Goal: Complete application form: Complete application form

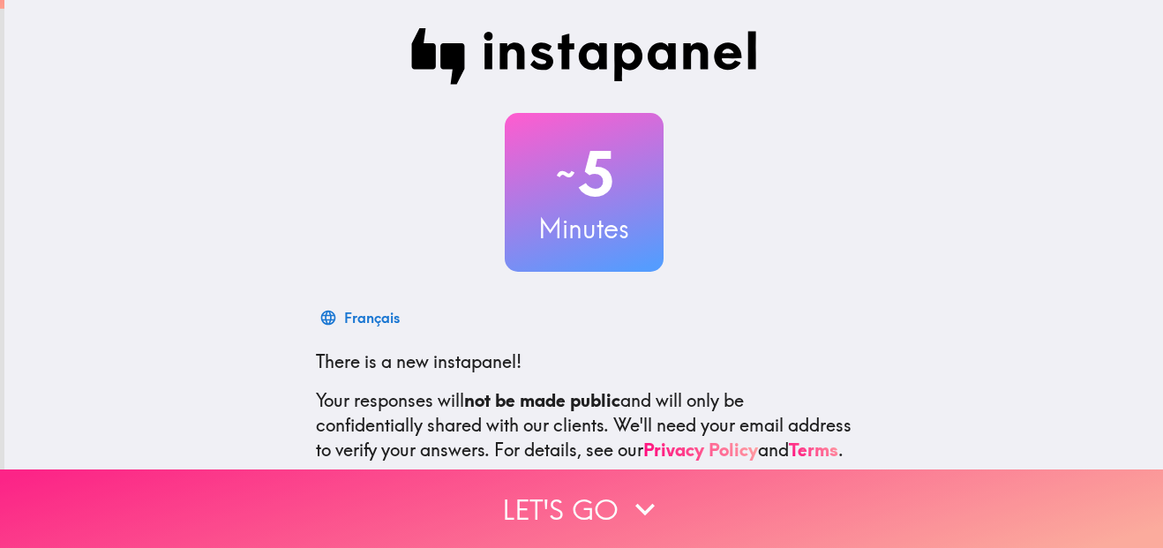
click at [611, 494] on button "Let's go" at bounding box center [581, 508] width 1163 height 79
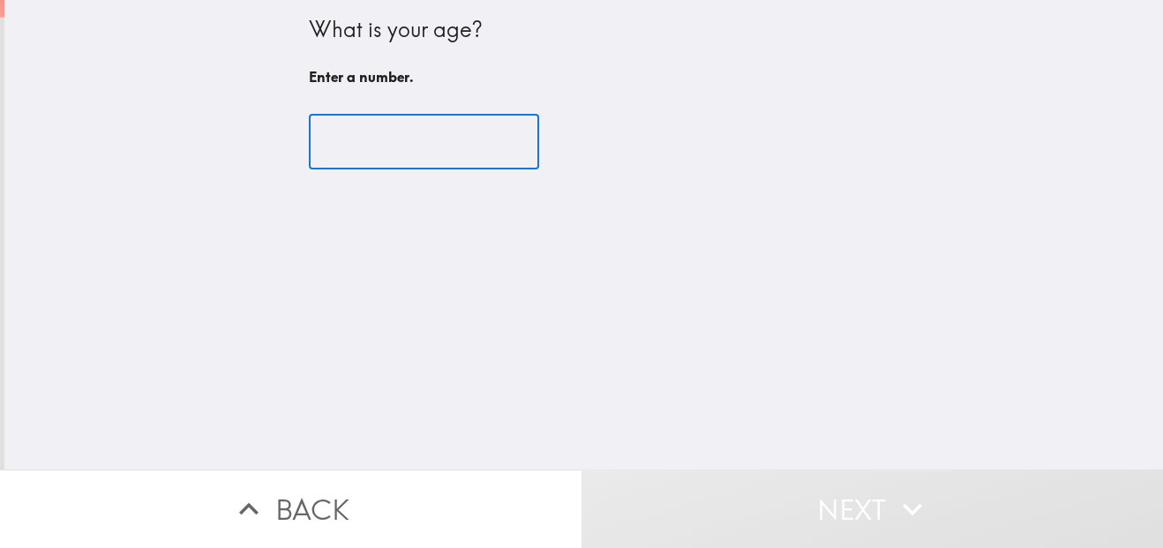
click at [430, 146] on input "number" at bounding box center [424, 142] width 230 height 55
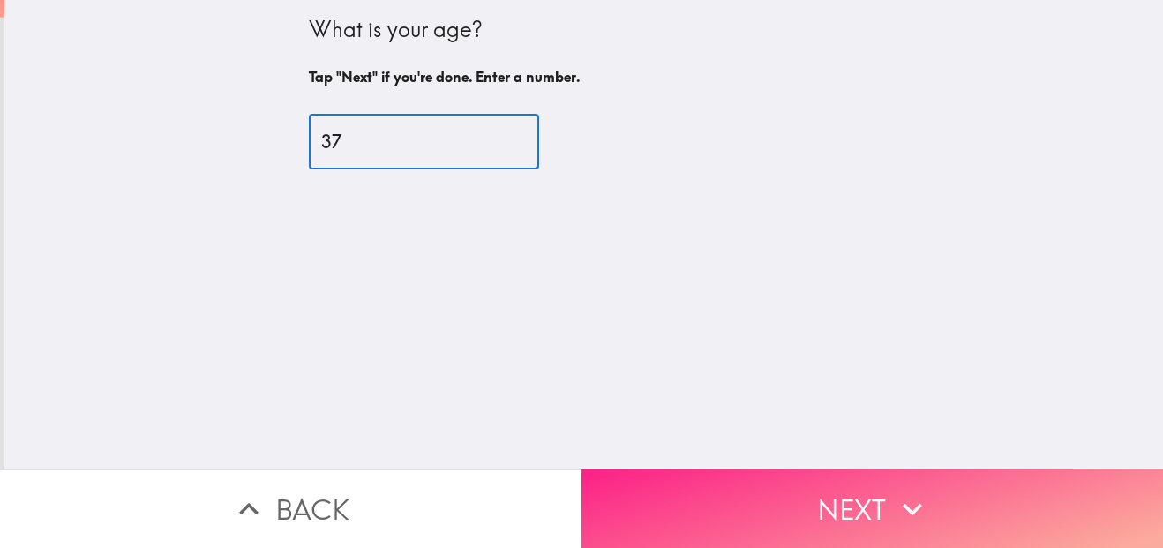
type input "37"
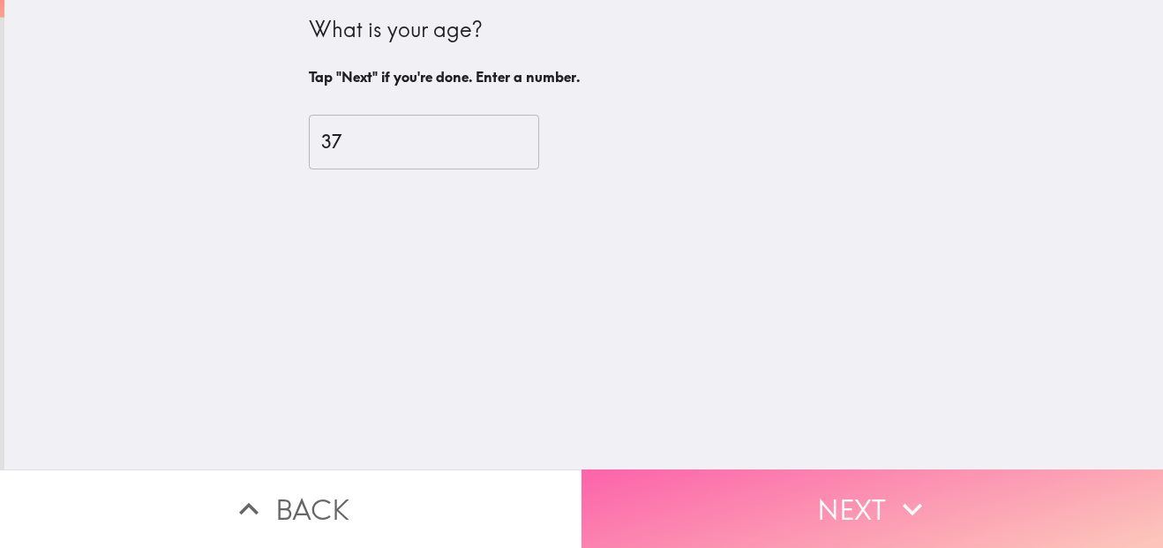
click at [721, 486] on button "Next" at bounding box center [871, 508] width 581 height 79
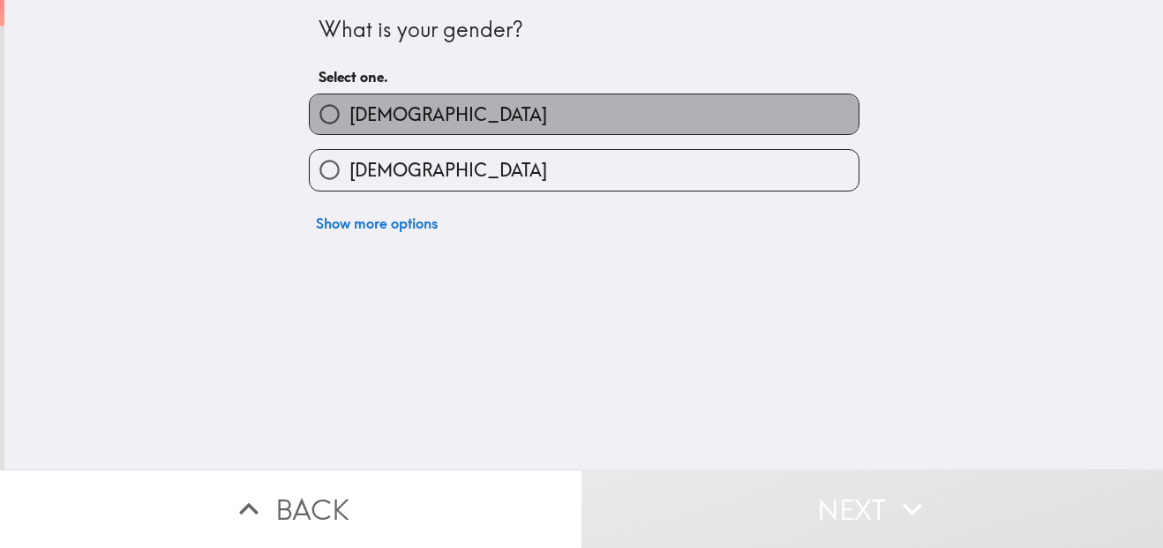
click at [363, 114] on span "[DEMOGRAPHIC_DATA]" at bounding box center [448, 114] width 198 height 25
click at [349, 114] on input "[DEMOGRAPHIC_DATA]" at bounding box center [330, 114] width 40 height 40
radio input "true"
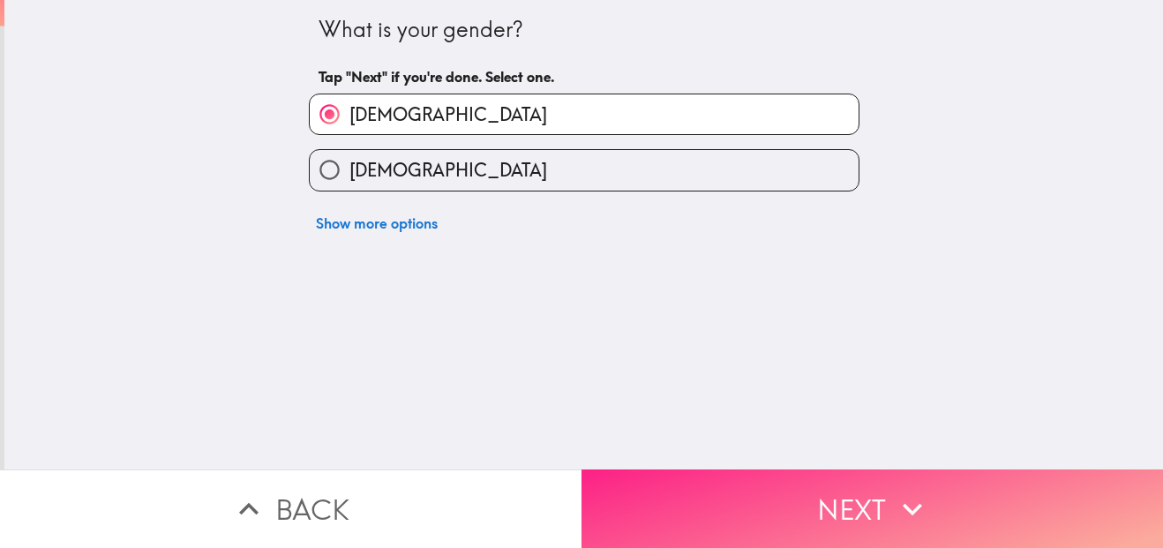
click at [700, 504] on button "Next" at bounding box center [871, 508] width 581 height 79
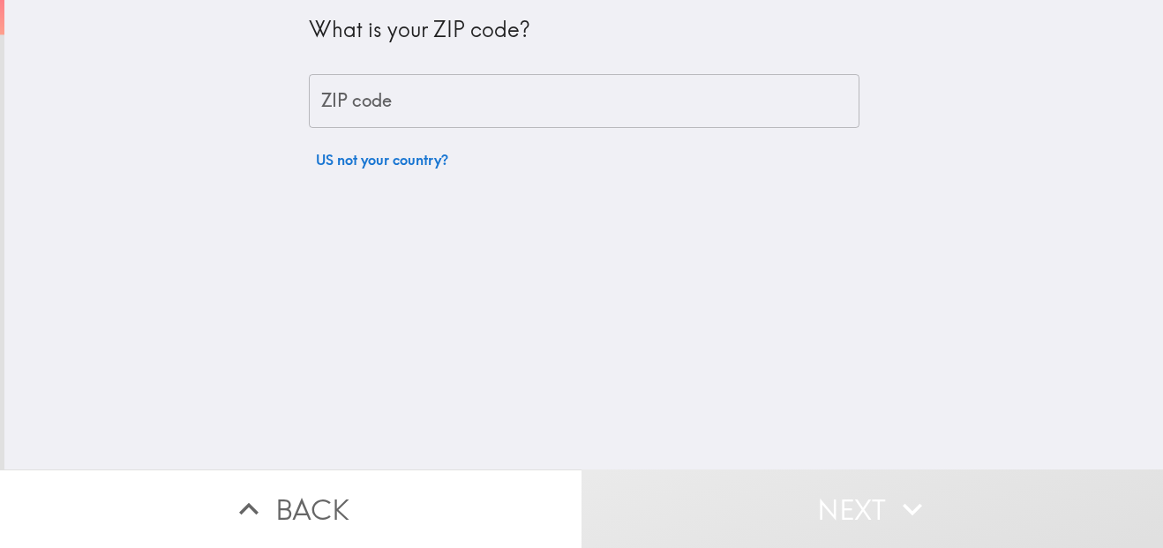
click at [505, 95] on input "ZIP code" at bounding box center [584, 101] width 550 height 55
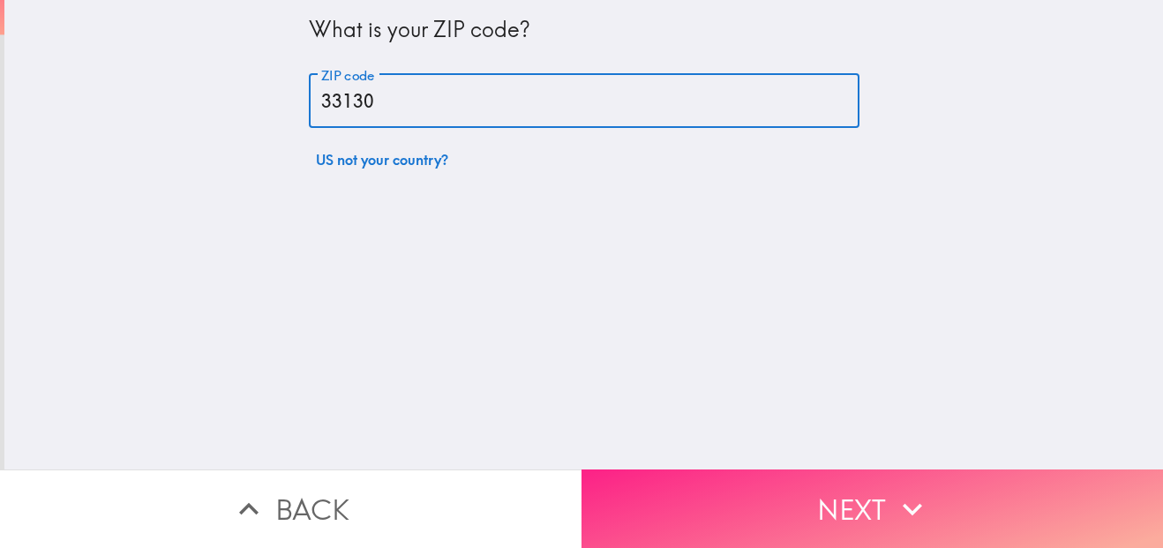
type input "33130"
click at [761, 476] on button "Next" at bounding box center [871, 508] width 581 height 79
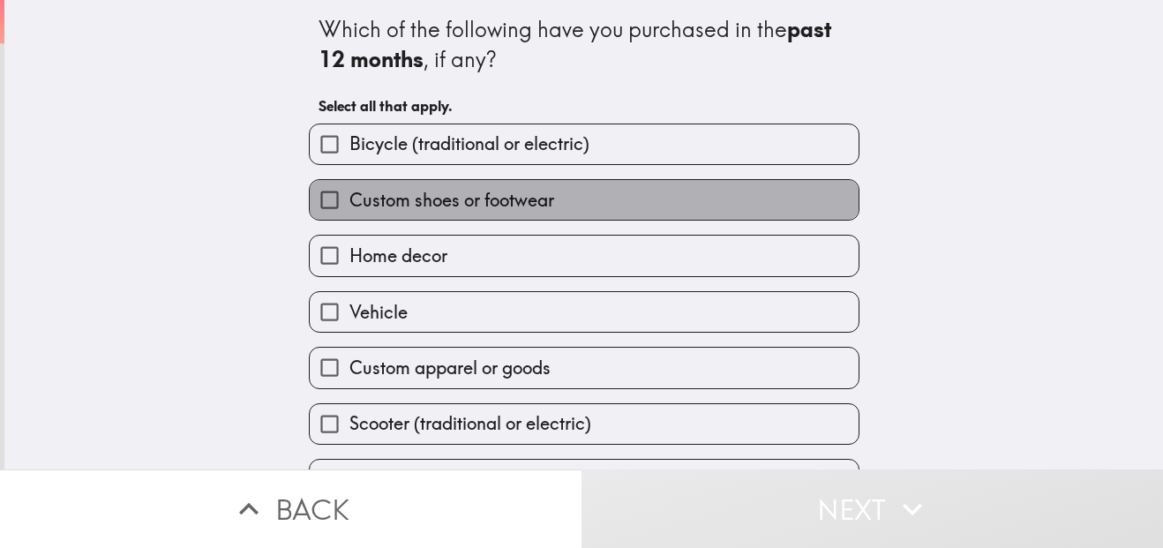
click at [587, 188] on label "Custom shoes or footwear" at bounding box center [584, 200] width 549 height 40
click at [349, 188] on input "Custom shoes or footwear" at bounding box center [330, 200] width 40 height 40
checkbox input "true"
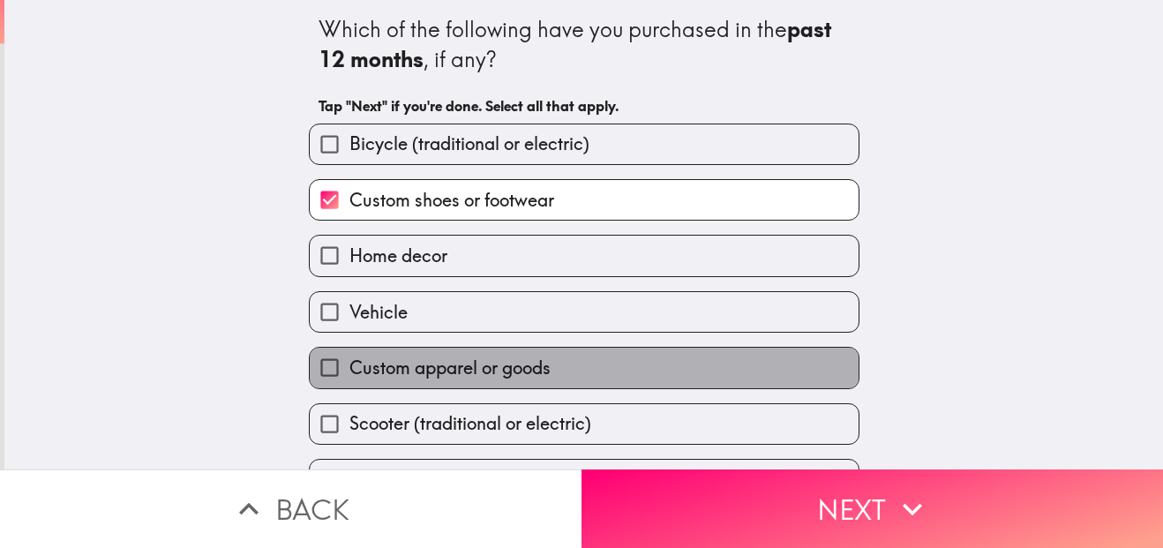
click at [590, 370] on label "Custom apparel or goods" at bounding box center [584, 368] width 549 height 40
click at [349, 370] on input "Custom apparel or goods" at bounding box center [330, 368] width 40 height 40
checkbox input "true"
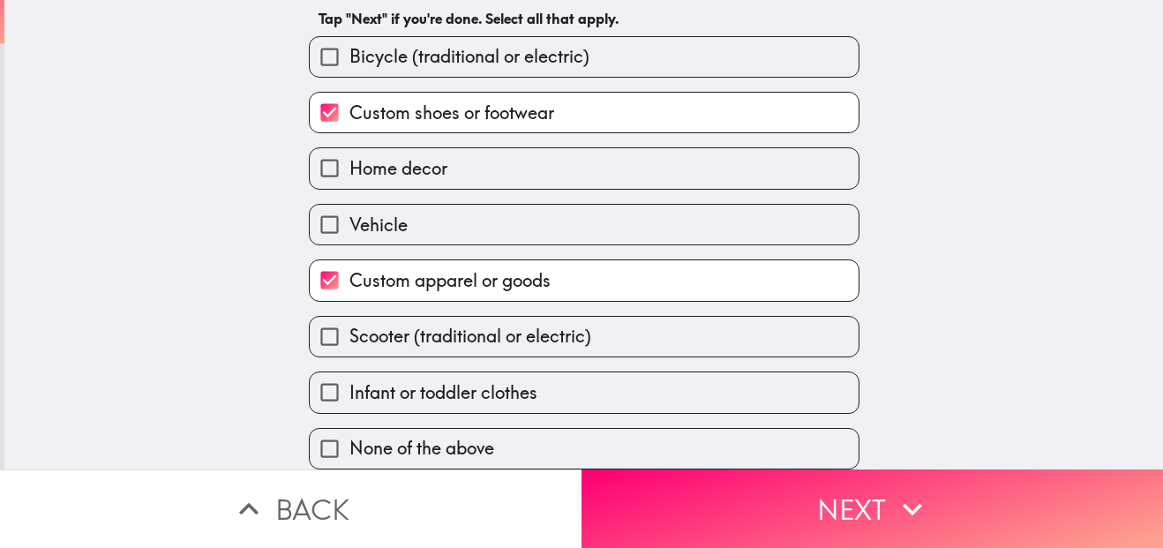
scroll to position [101, 0]
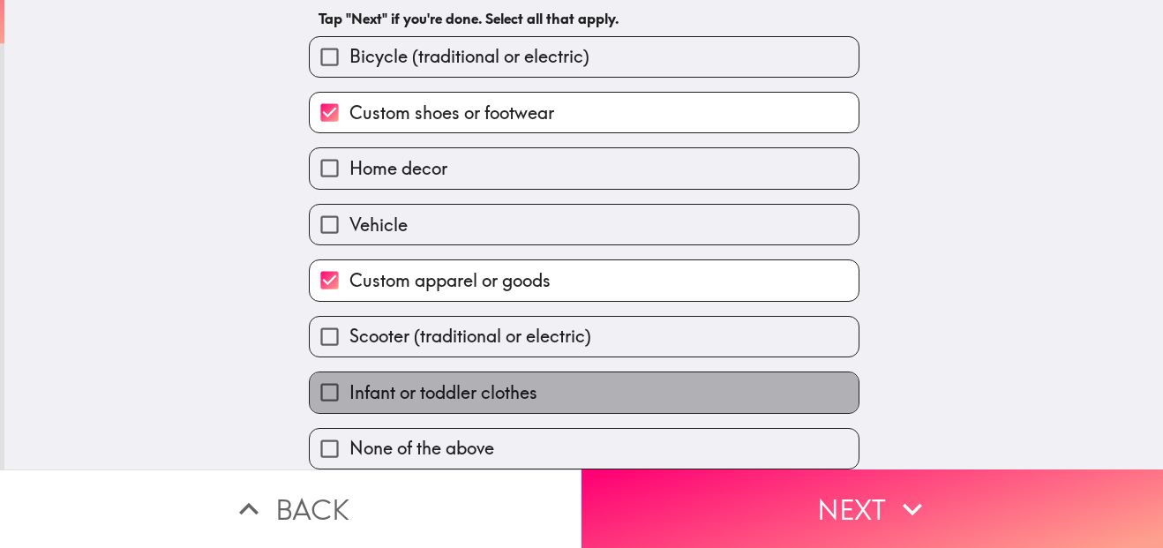
click at [752, 385] on label "Infant or toddler clothes" at bounding box center [584, 392] width 549 height 40
click at [349, 385] on input "Infant or toddler clothes" at bounding box center [330, 392] width 40 height 40
checkbox input "true"
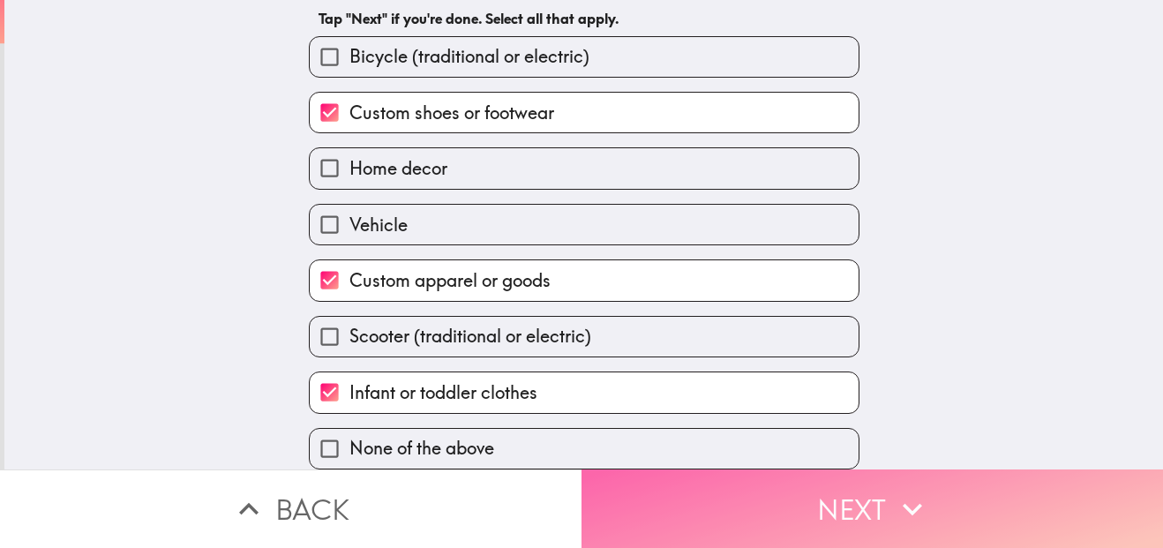
click at [803, 479] on button "Next" at bounding box center [871, 508] width 581 height 79
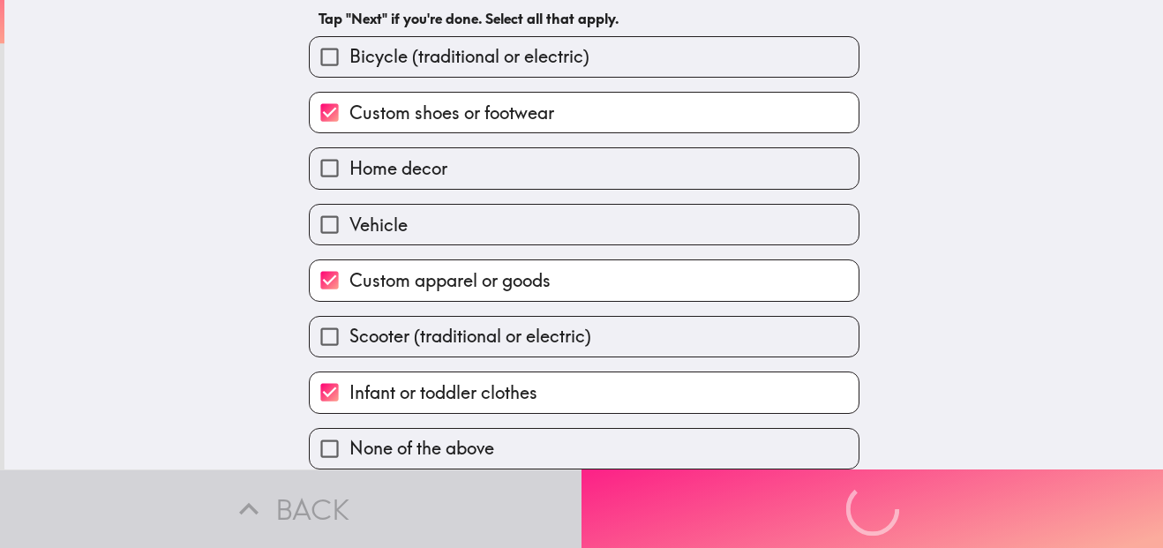
scroll to position [0, 0]
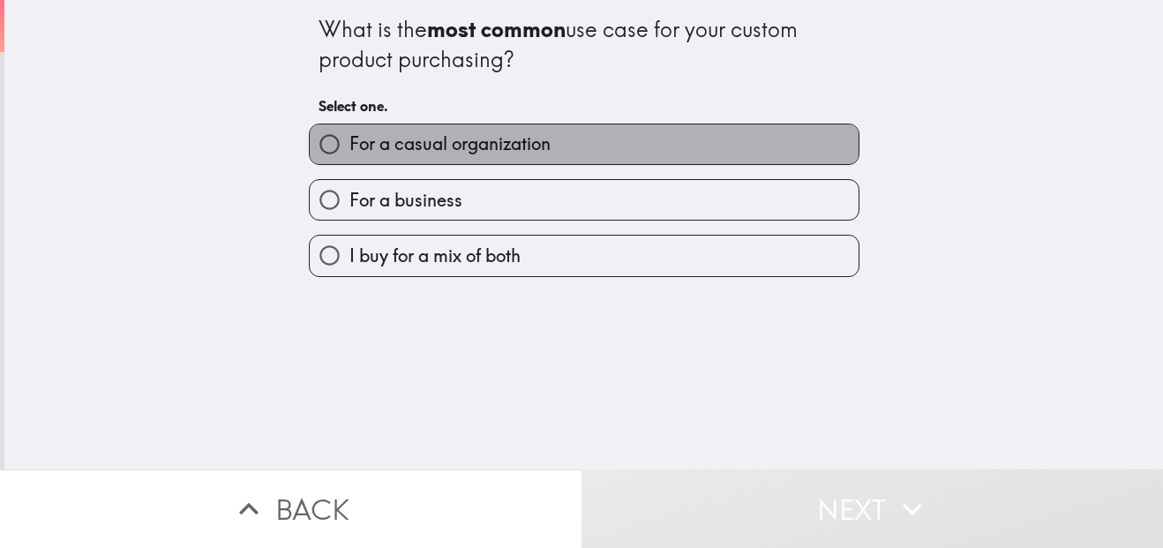
click at [703, 142] on label "For a casual organization" at bounding box center [584, 144] width 549 height 40
click at [349, 142] on input "For a casual organization" at bounding box center [330, 144] width 40 height 40
radio input "true"
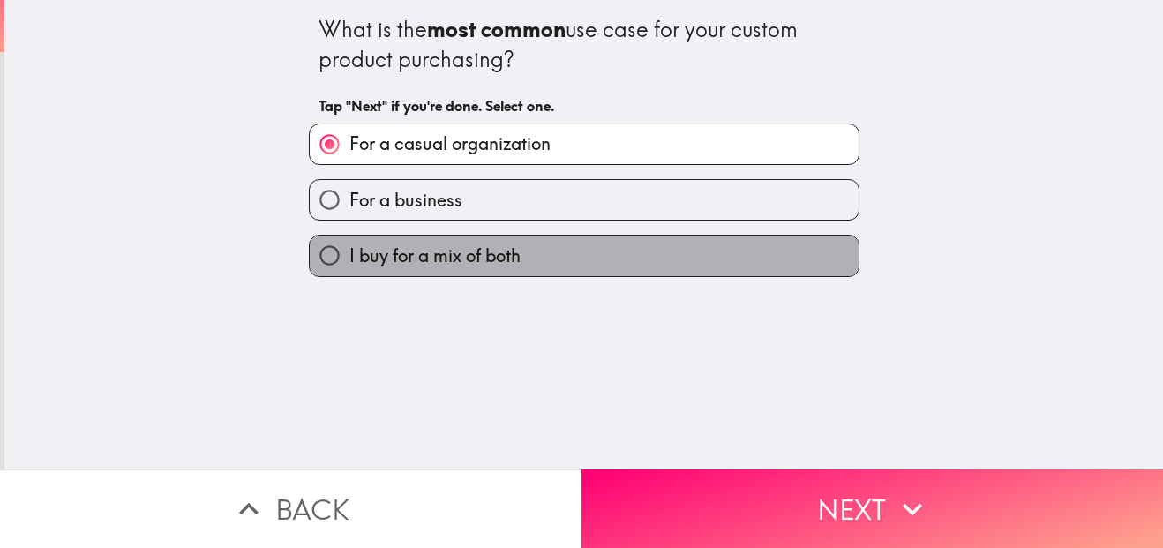
click at [720, 258] on label "I buy for a mix of both" at bounding box center [584, 256] width 549 height 40
click at [349, 258] on input "I buy for a mix of both" at bounding box center [330, 256] width 40 height 40
radio input "true"
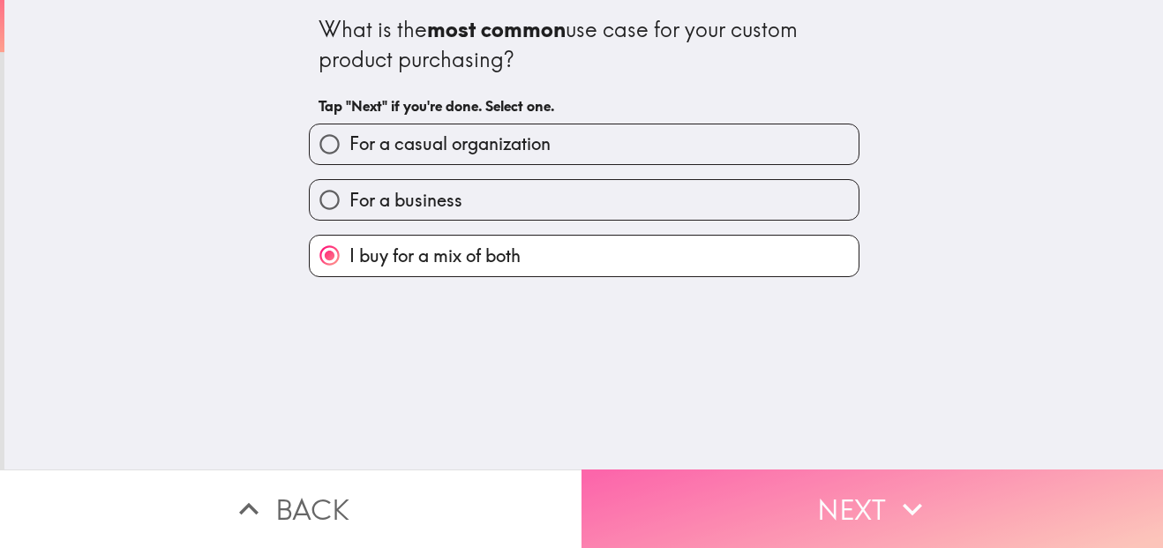
click at [768, 496] on button "Next" at bounding box center [871, 508] width 581 height 79
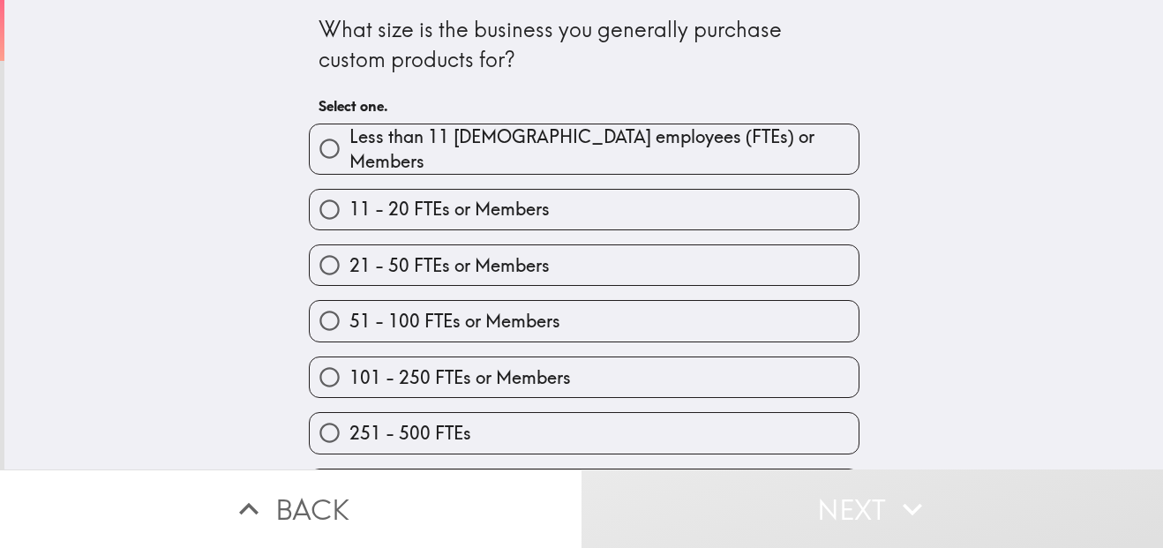
click at [663, 307] on label "51 - 100 FTEs or Members" at bounding box center [584, 321] width 549 height 40
click at [349, 307] on input "51 - 100 FTEs or Members" at bounding box center [330, 321] width 40 height 40
radio input "true"
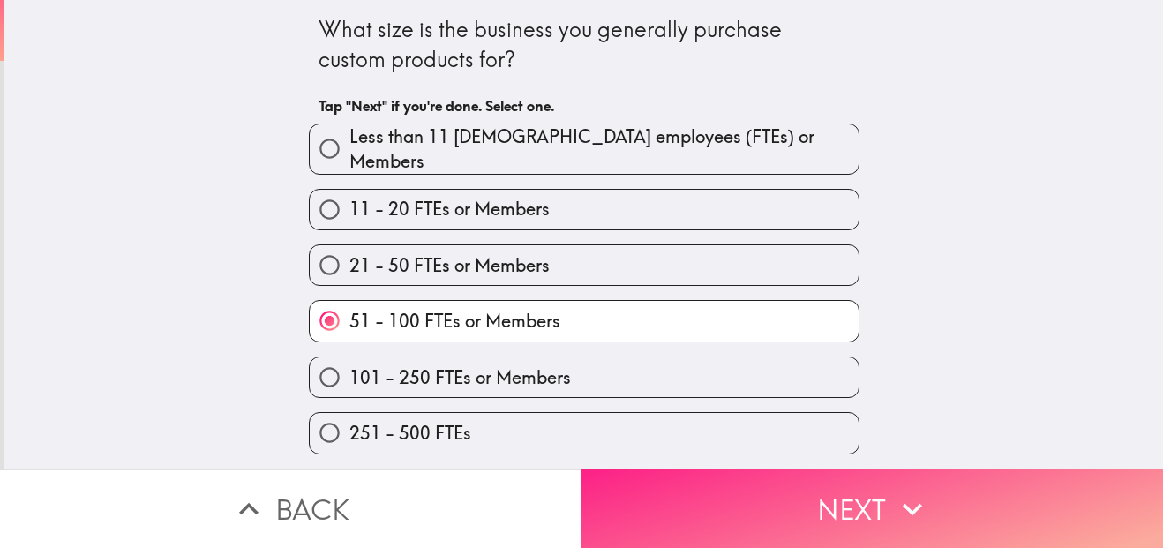
click at [875, 481] on button "Next" at bounding box center [871, 508] width 581 height 79
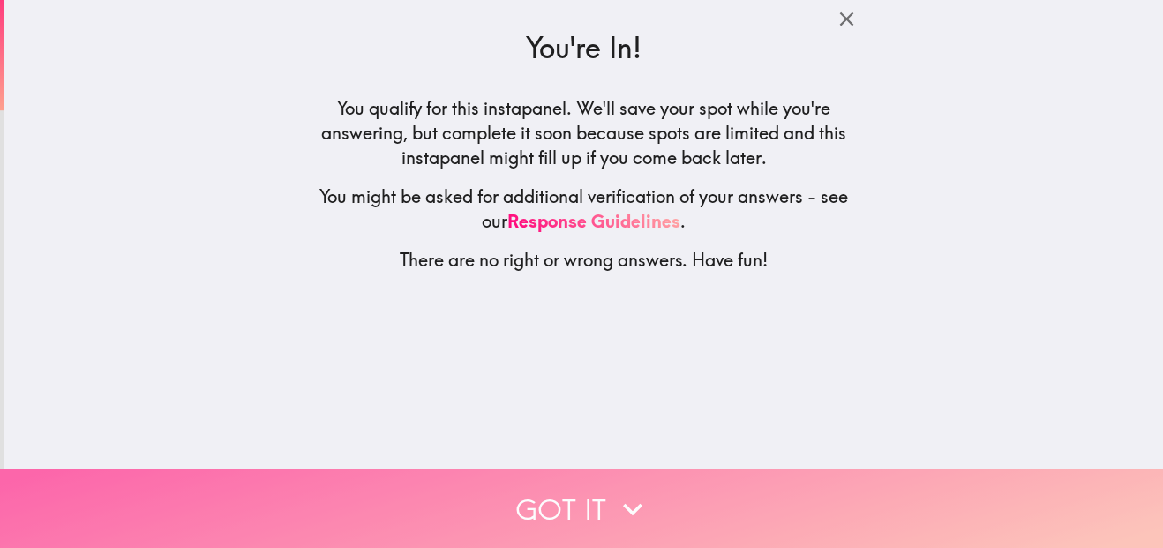
click at [560, 492] on button "Got it" at bounding box center [581, 508] width 1163 height 79
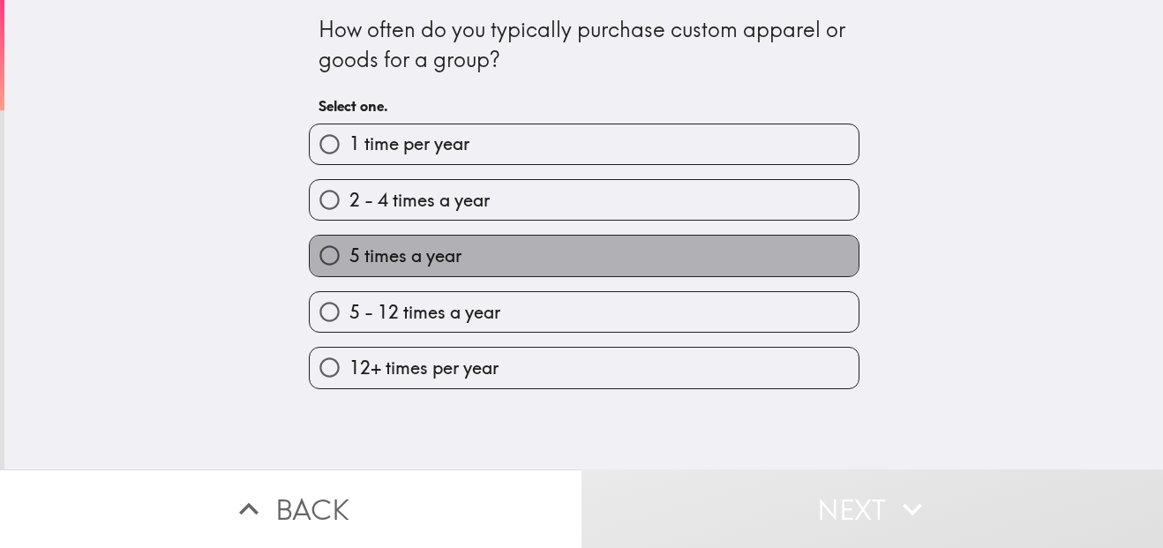
click at [536, 253] on label "5 times a year" at bounding box center [584, 256] width 549 height 40
click at [349, 253] on input "5 times a year" at bounding box center [330, 256] width 40 height 40
radio input "true"
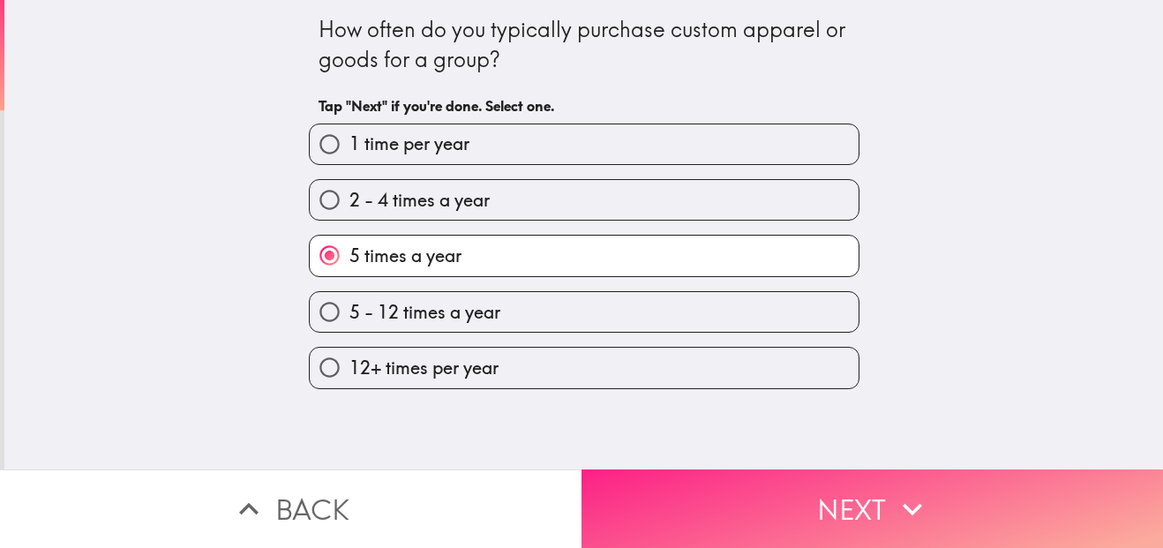
click at [692, 469] on button "Next" at bounding box center [871, 508] width 581 height 79
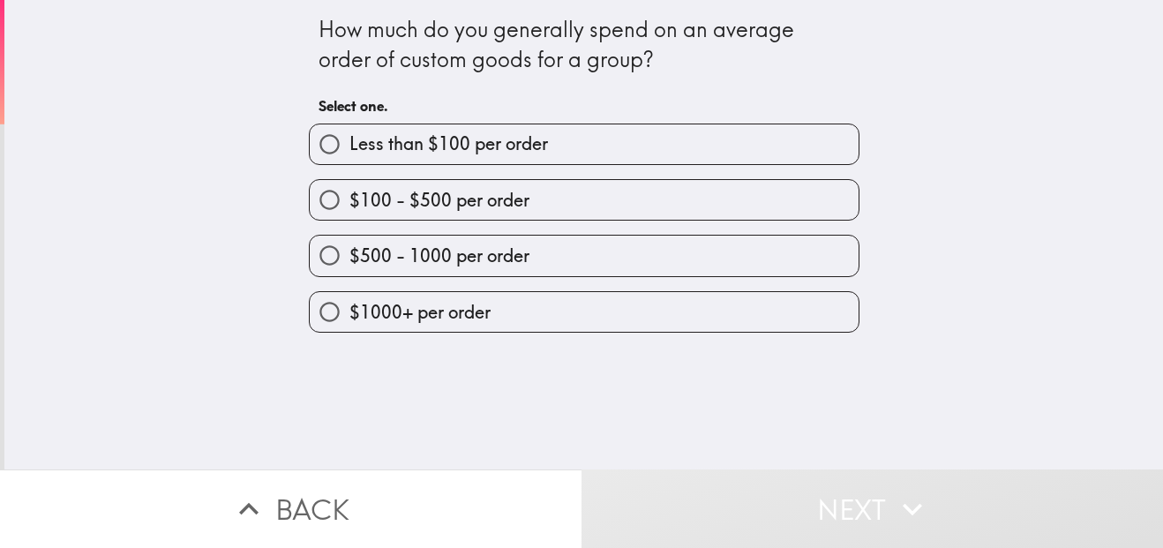
click at [601, 206] on label "$100 - $500 per order" at bounding box center [584, 200] width 549 height 40
click at [349, 206] on input "$100 - $500 per order" at bounding box center [330, 200] width 40 height 40
radio input "true"
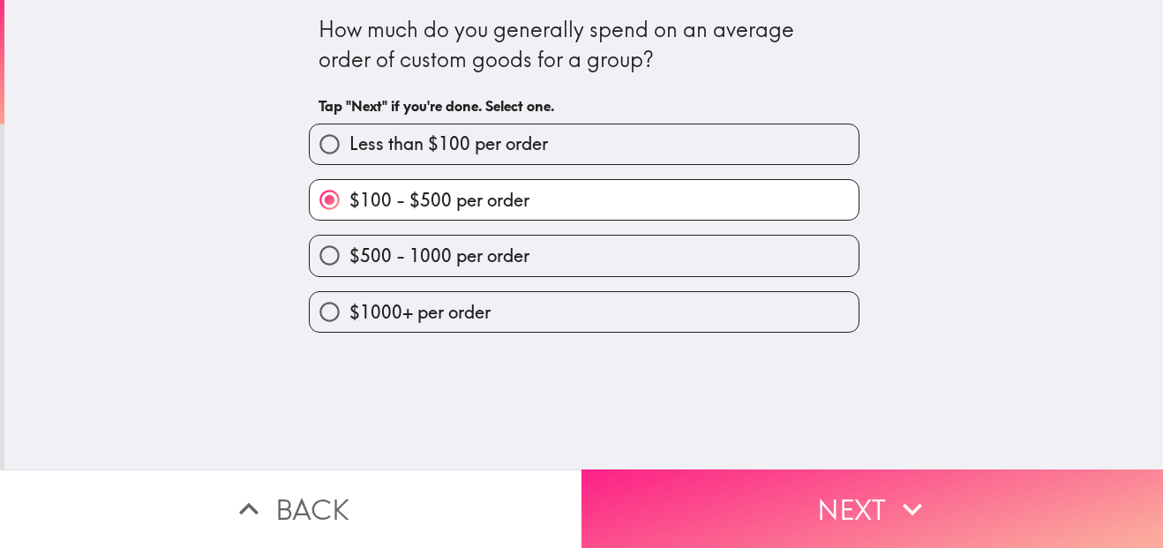
click at [679, 469] on button "Next" at bounding box center [871, 508] width 581 height 79
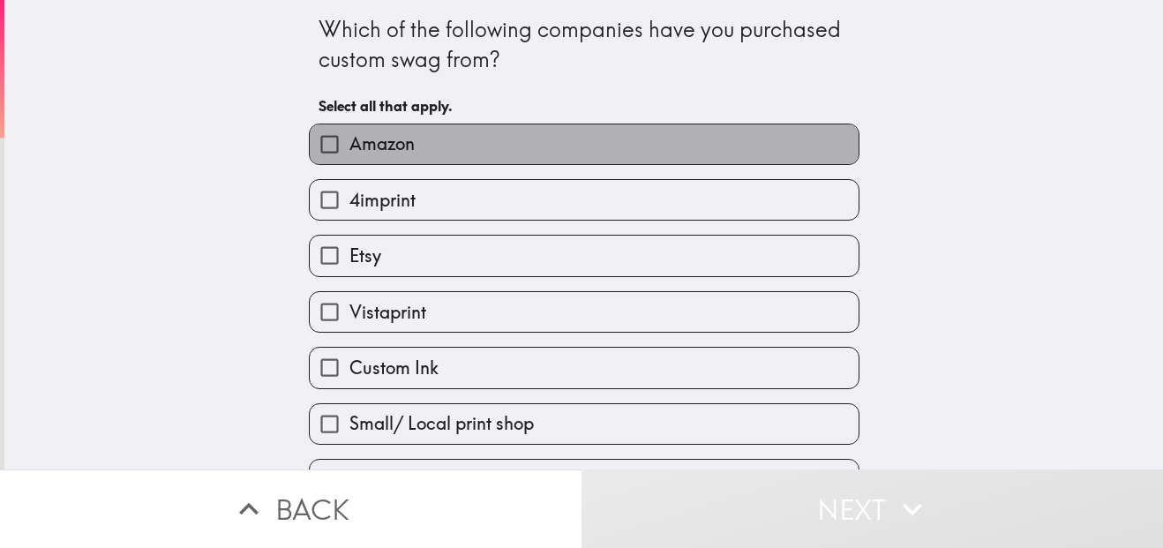
click at [588, 153] on label "Amazon" at bounding box center [584, 144] width 549 height 40
click at [349, 153] on input "Amazon" at bounding box center [330, 144] width 40 height 40
checkbox input "true"
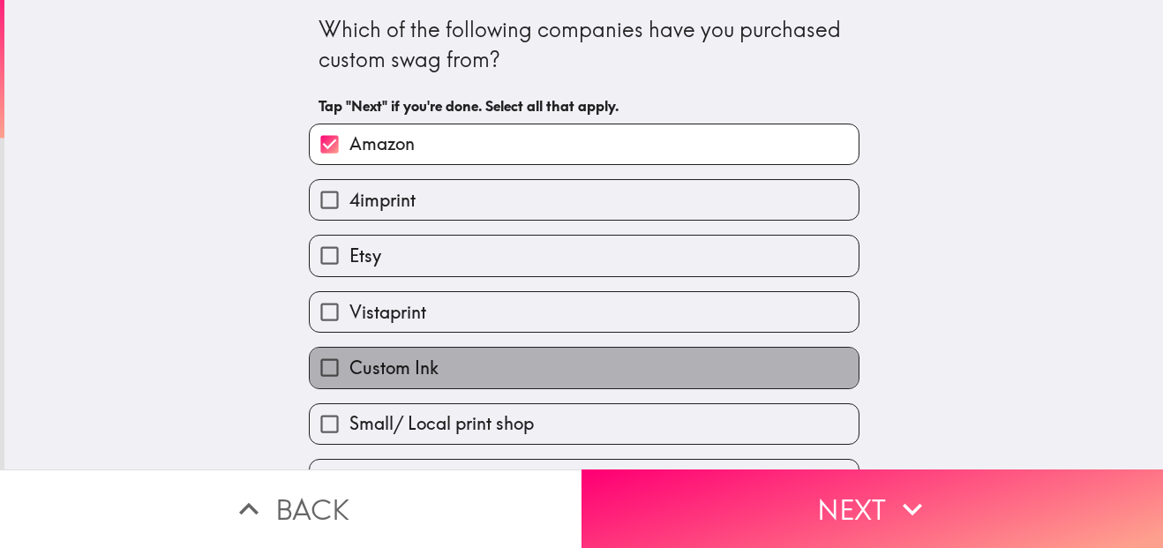
click at [628, 373] on label "Custom Ink" at bounding box center [584, 368] width 549 height 40
click at [349, 373] on input "Custom Ink" at bounding box center [330, 368] width 40 height 40
checkbox input "true"
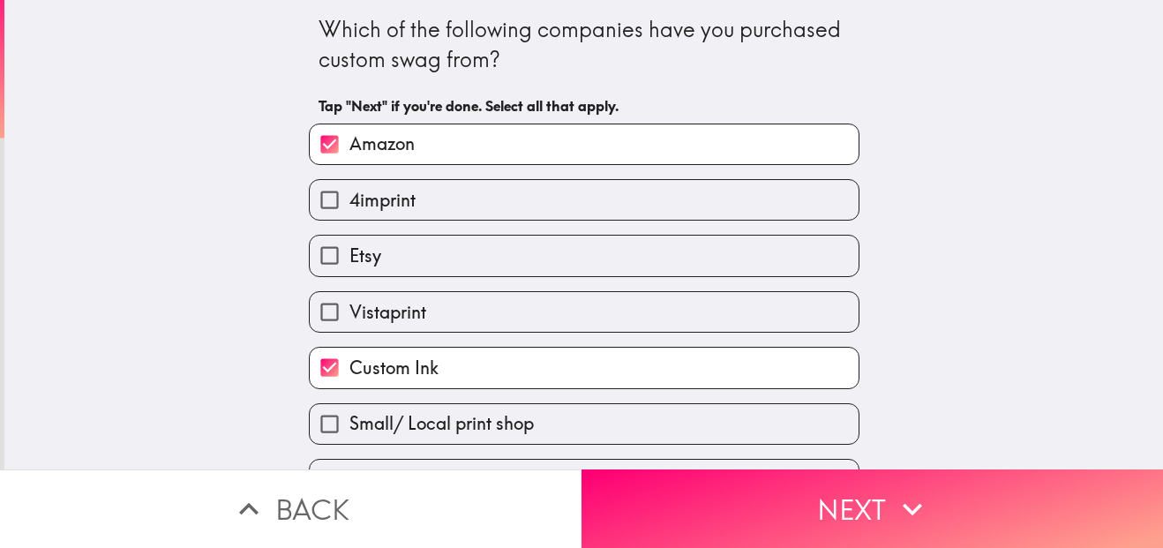
scroll to position [101, 0]
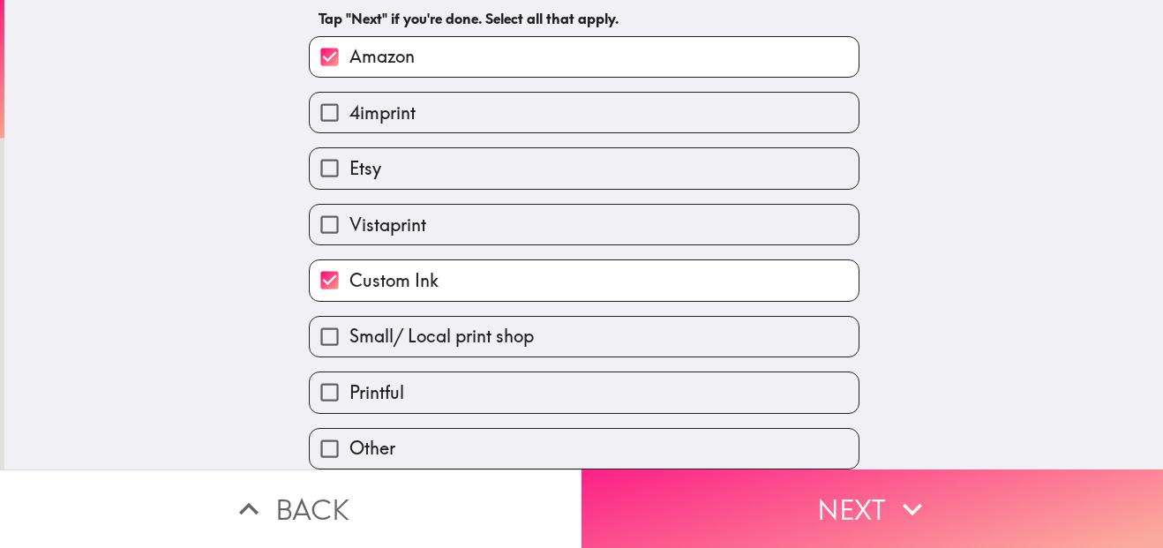
click at [782, 485] on button "Next" at bounding box center [871, 508] width 581 height 79
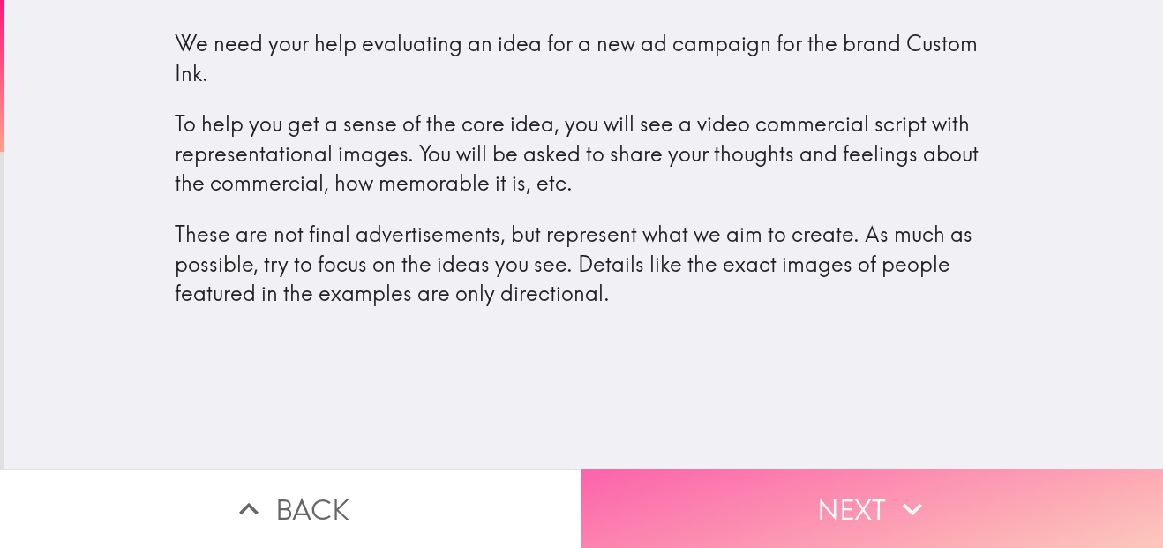
click at [738, 489] on button "Next" at bounding box center [871, 508] width 581 height 79
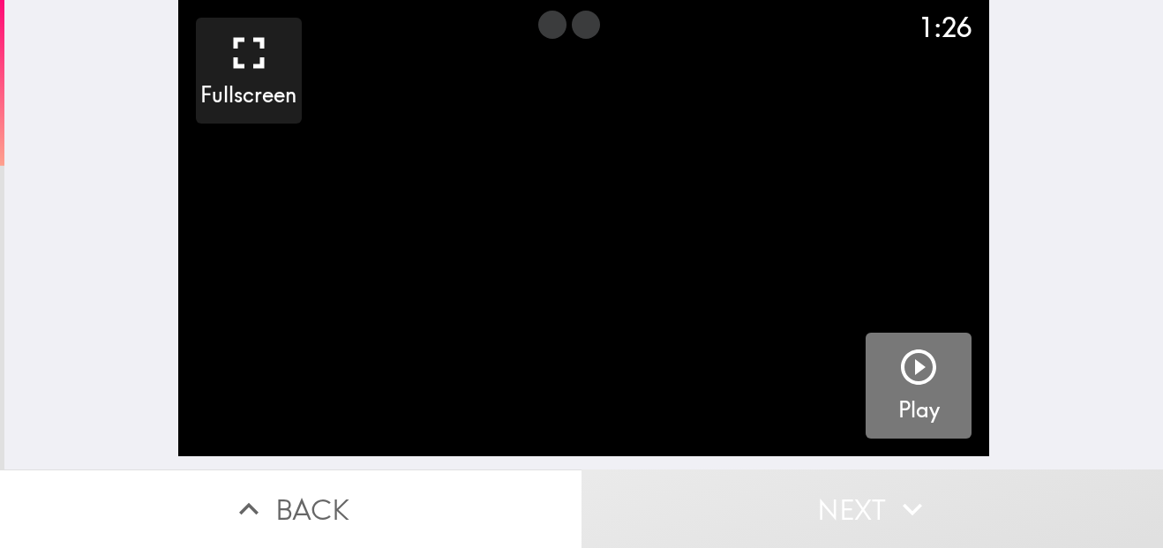
click at [901, 380] on icon "button" at bounding box center [918, 366] width 35 height 35
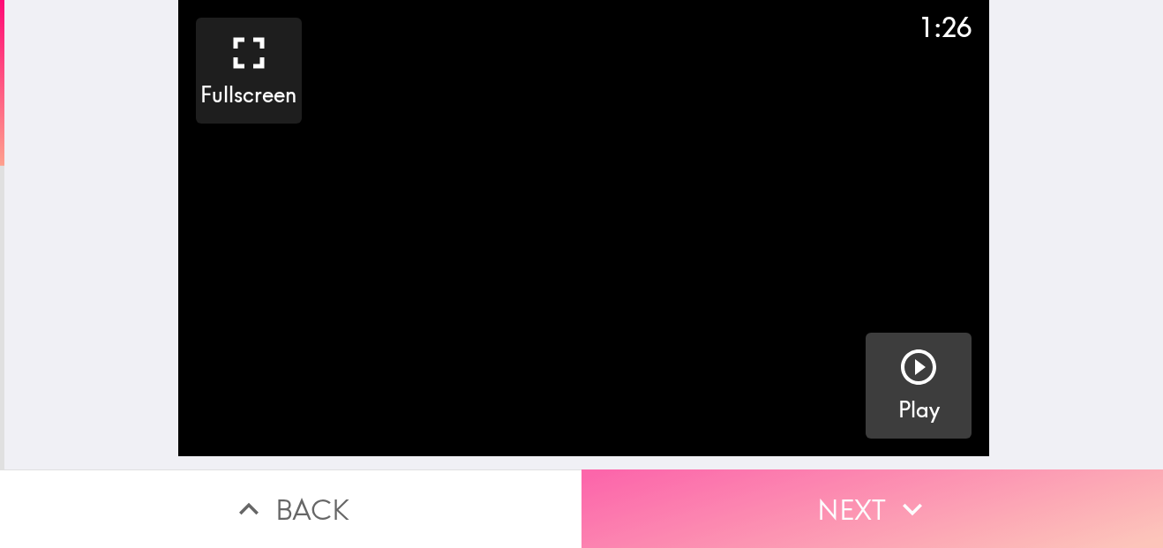
click at [902, 503] on icon "button" at bounding box center [911, 509] width 19 height 12
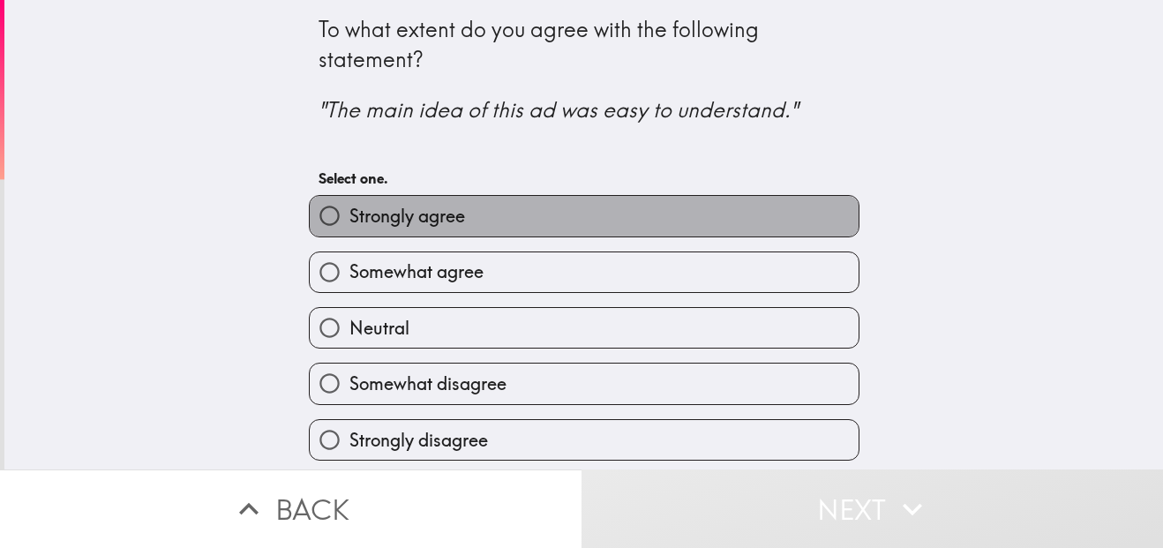
click at [748, 228] on label "Strongly agree" at bounding box center [584, 216] width 549 height 40
click at [349, 228] on input "Strongly agree" at bounding box center [330, 216] width 40 height 40
radio input "true"
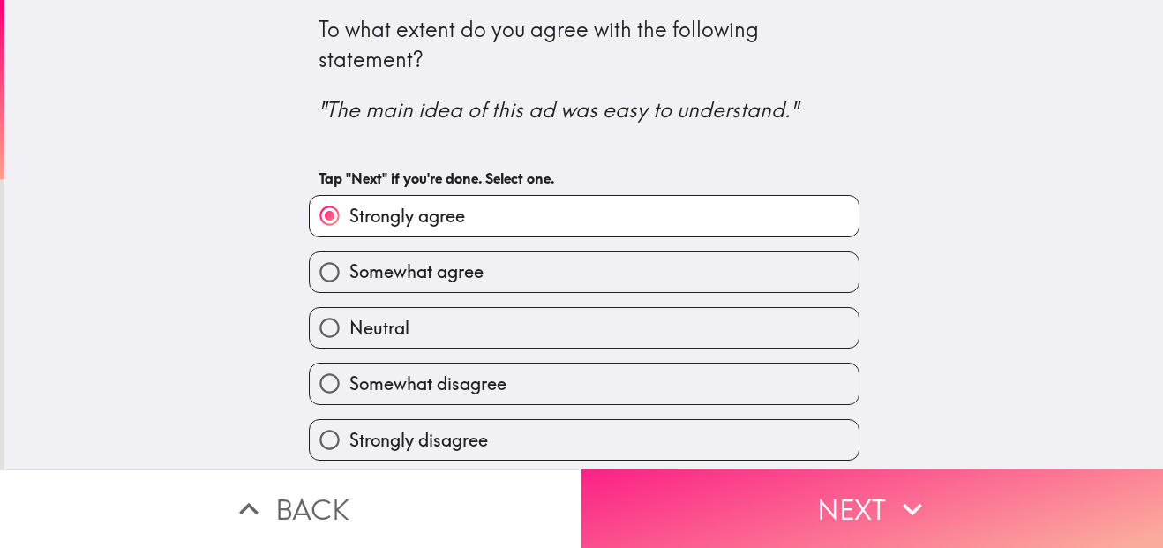
click at [841, 486] on button "Next" at bounding box center [871, 508] width 581 height 79
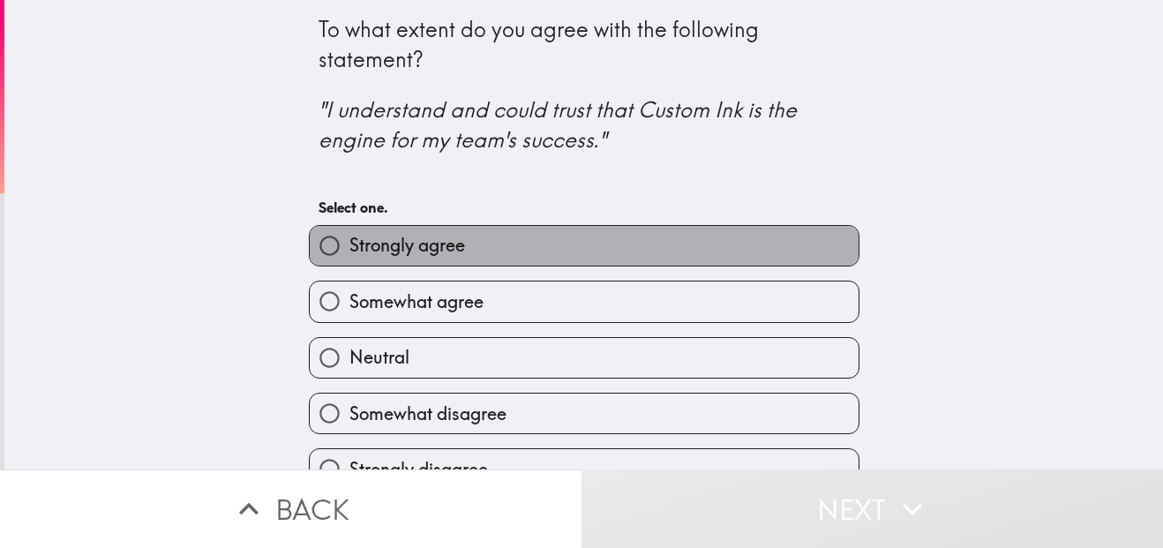
click at [723, 246] on label "Strongly agree" at bounding box center [584, 246] width 549 height 40
click at [349, 246] on input "Strongly agree" at bounding box center [330, 246] width 40 height 40
radio input "true"
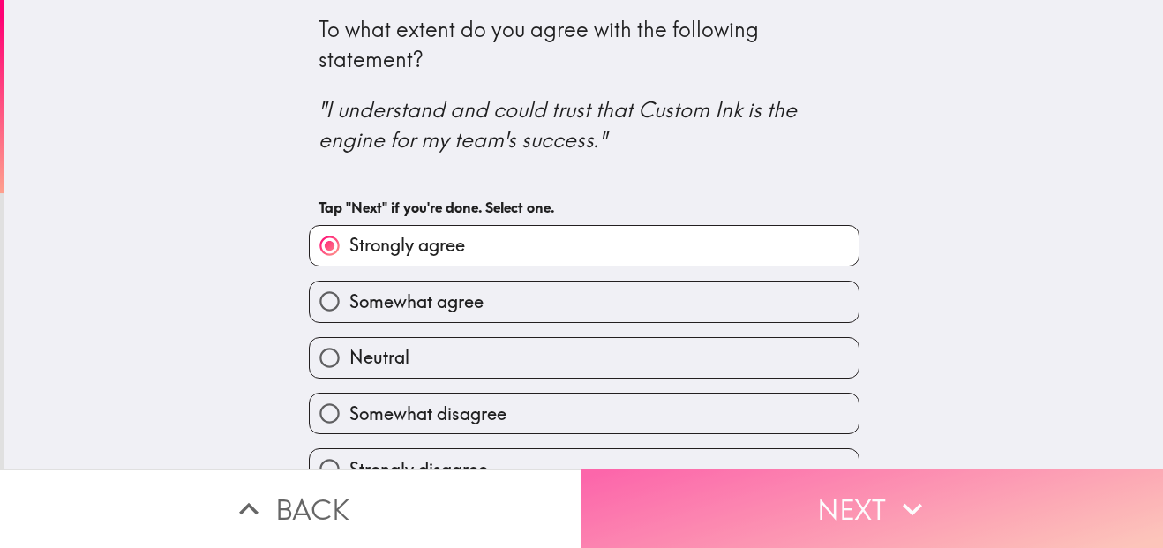
click at [815, 484] on button "Next" at bounding box center [871, 508] width 581 height 79
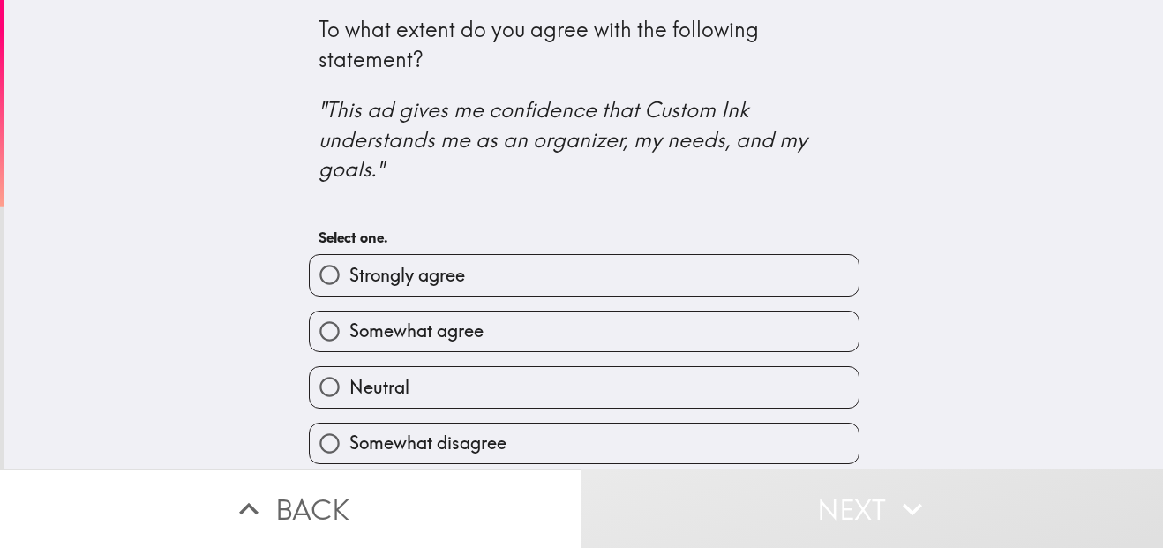
click at [735, 267] on label "Strongly agree" at bounding box center [584, 275] width 549 height 40
click at [349, 267] on input "Strongly agree" at bounding box center [330, 275] width 40 height 40
radio input "true"
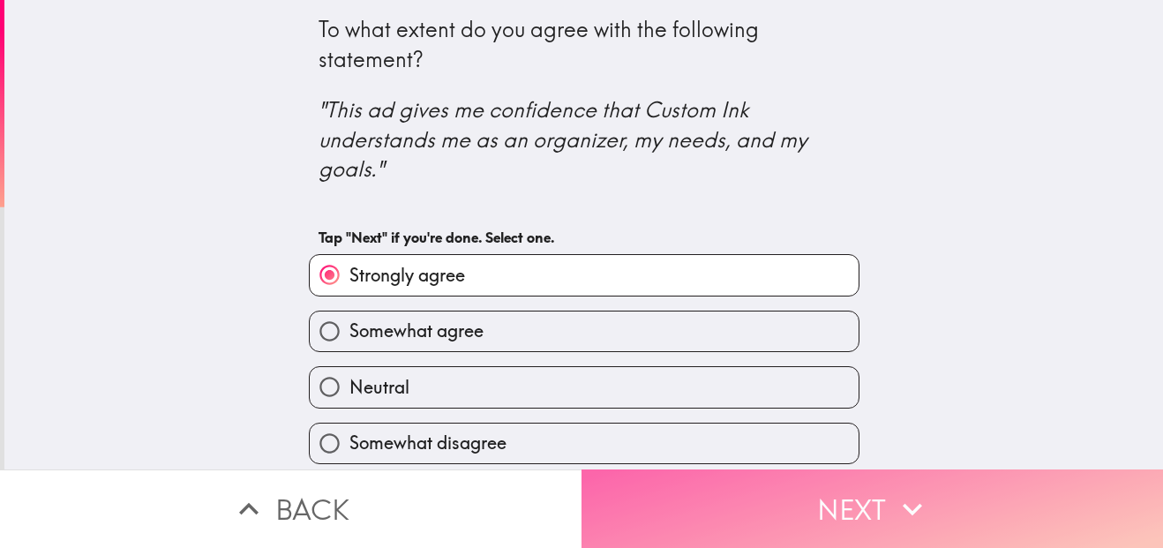
click at [800, 483] on button "Next" at bounding box center [871, 508] width 581 height 79
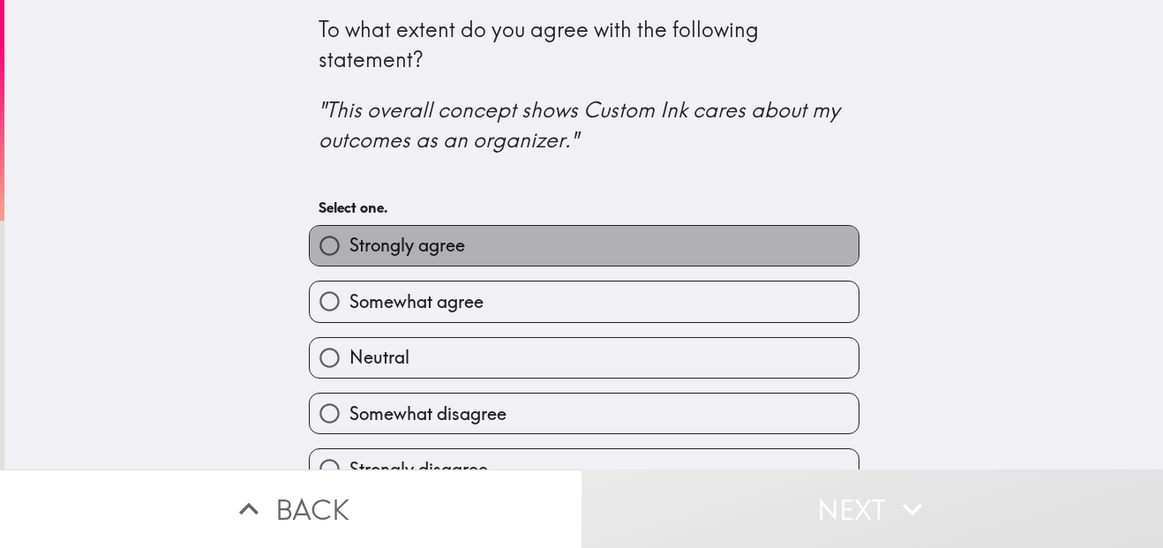
click at [710, 257] on label "Strongly agree" at bounding box center [584, 246] width 549 height 40
click at [349, 257] on input "Strongly agree" at bounding box center [330, 246] width 40 height 40
radio input "true"
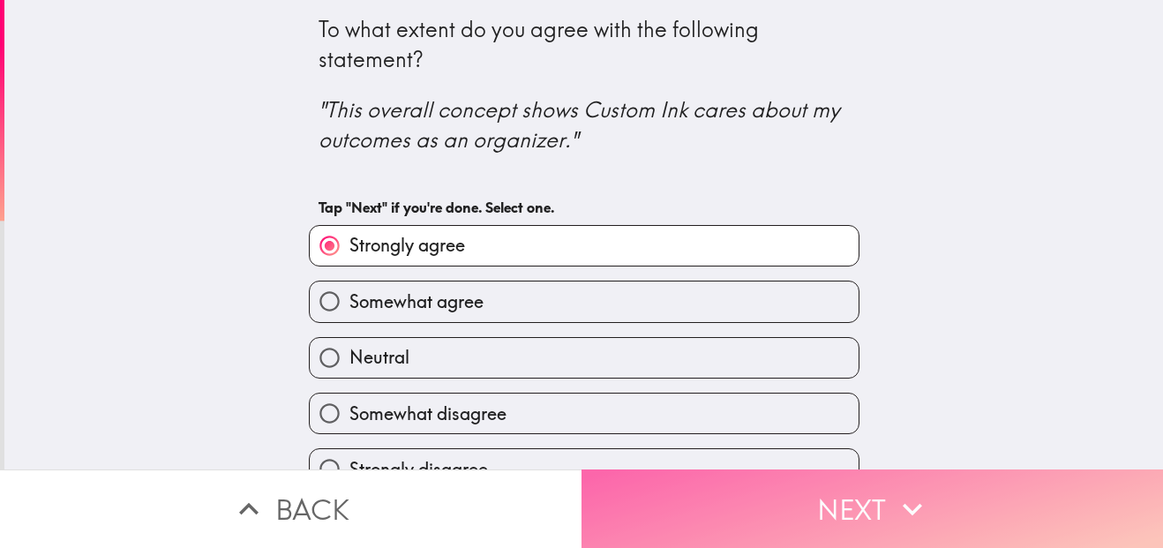
click at [786, 517] on button "Next" at bounding box center [871, 508] width 581 height 79
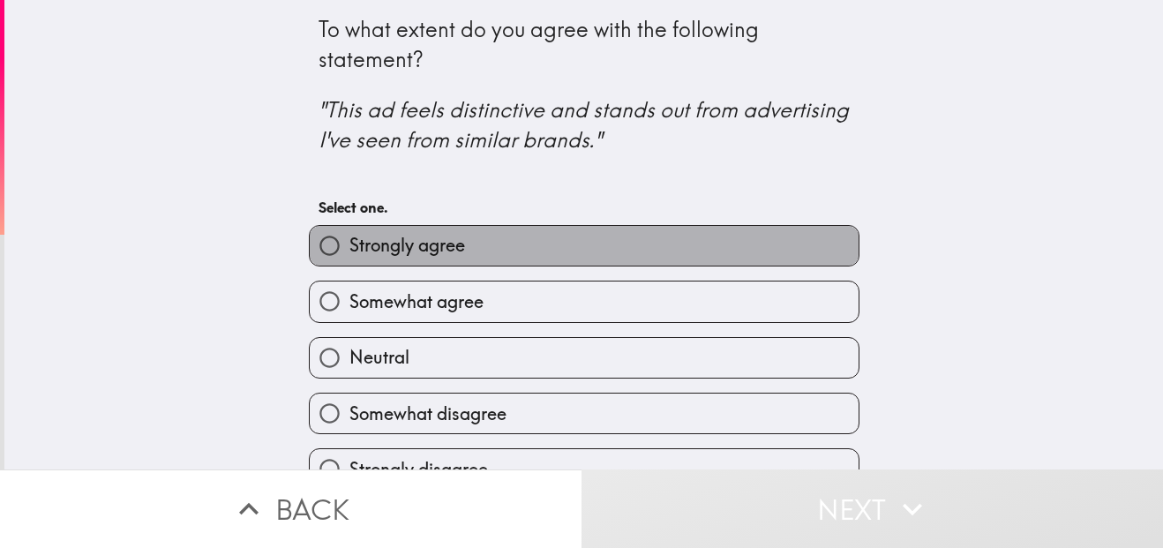
click at [706, 247] on label "Strongly agree" at bounding box center [584, 246] width 549 height 40
click at [349, 247] on input "Strongly agree" at bounding box center [330, 246] width 40 height 40
radio input "true"
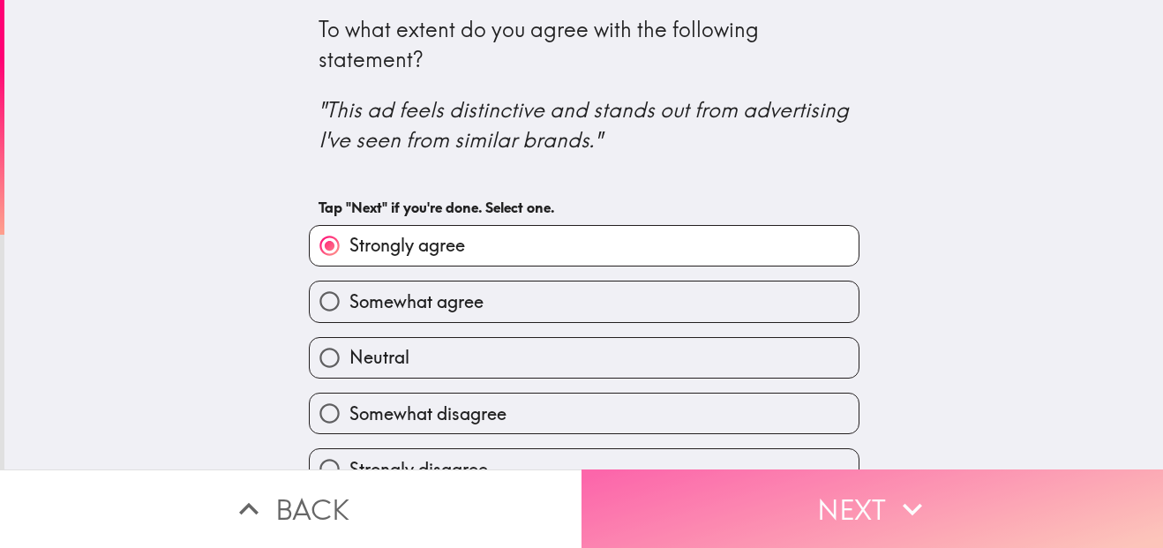
click at [818, 469] on button "Next" at bounding box center [871, 508] width 581 height 79
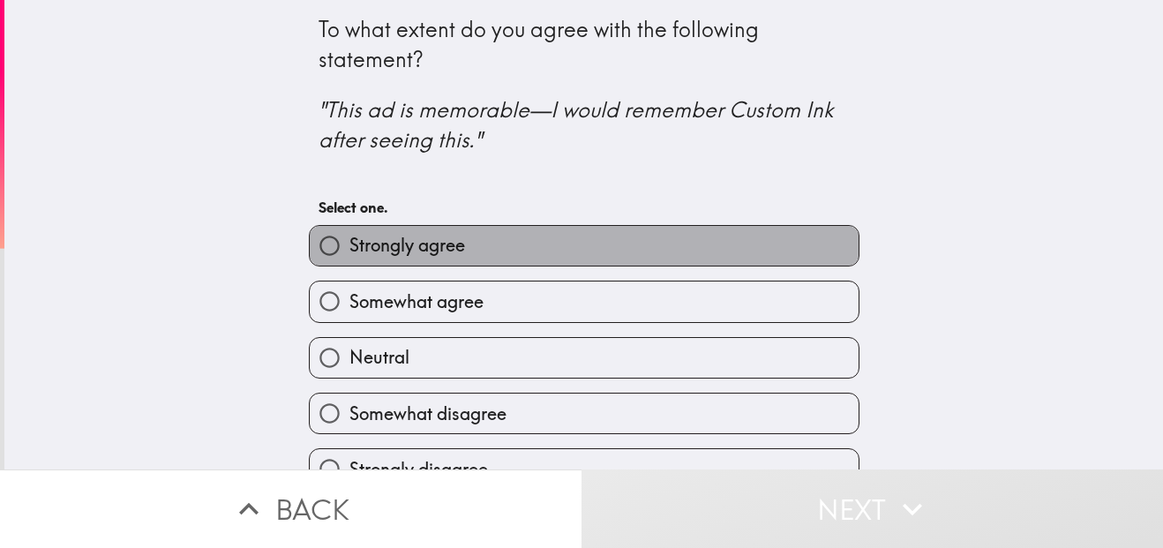
click at [716, 236] on label "Strongly agree" at bounding box center [584, 246] width 549 height 40
click at [349, 236] on input "Strongly agree" at bounding box center [330, 246] width 40 height 40
radio input "true"
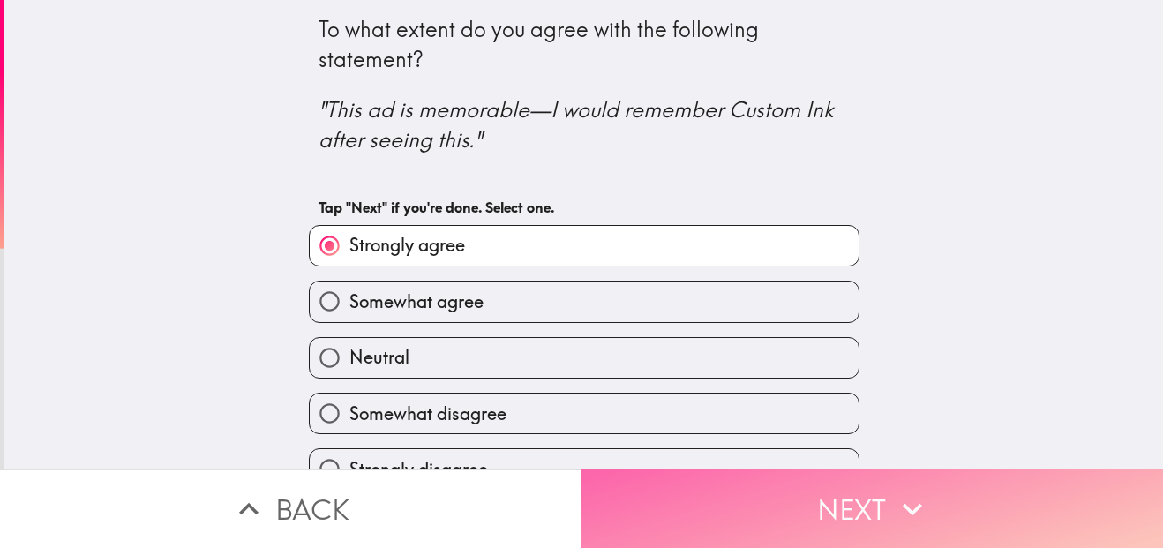
click at [798, 473] on button "Next" at bounding box center [871, 508] width 581 height 79
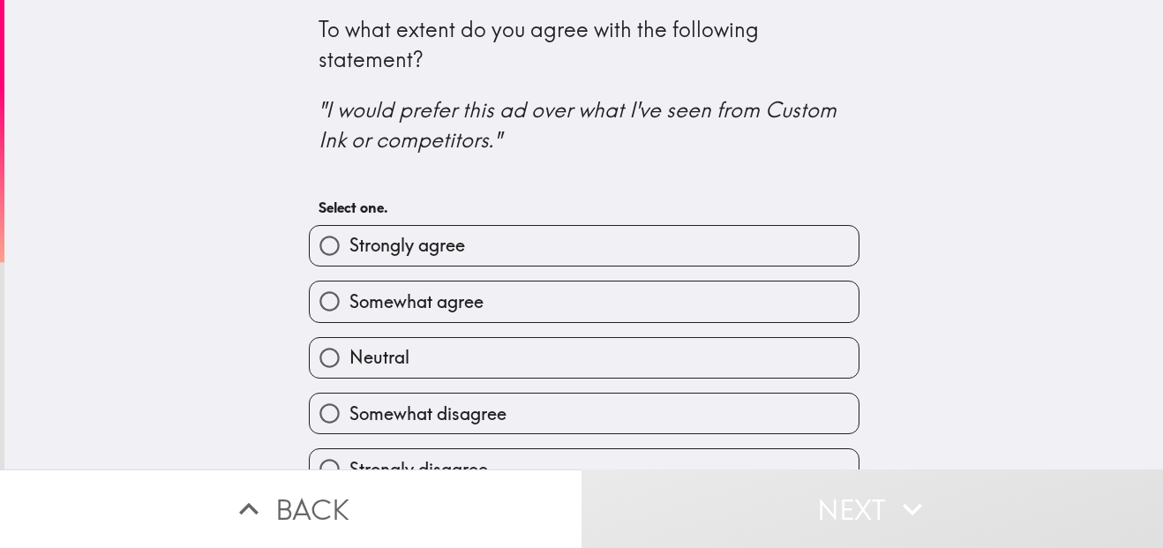
click at [724, 270] on div "Somewhat agree" at bounding box center [577, 294] width 565 height 56
drag, startPoint x: 724, startPoint y: 270, endPoint x: 721, endPoint y: 250, distance: 20.6
click at [721, 250] on div "Strongly agree Somewhat agree Neutral Somewhat disagree Strongly disagree" at bounding box center [577, 351] width 565 height 280
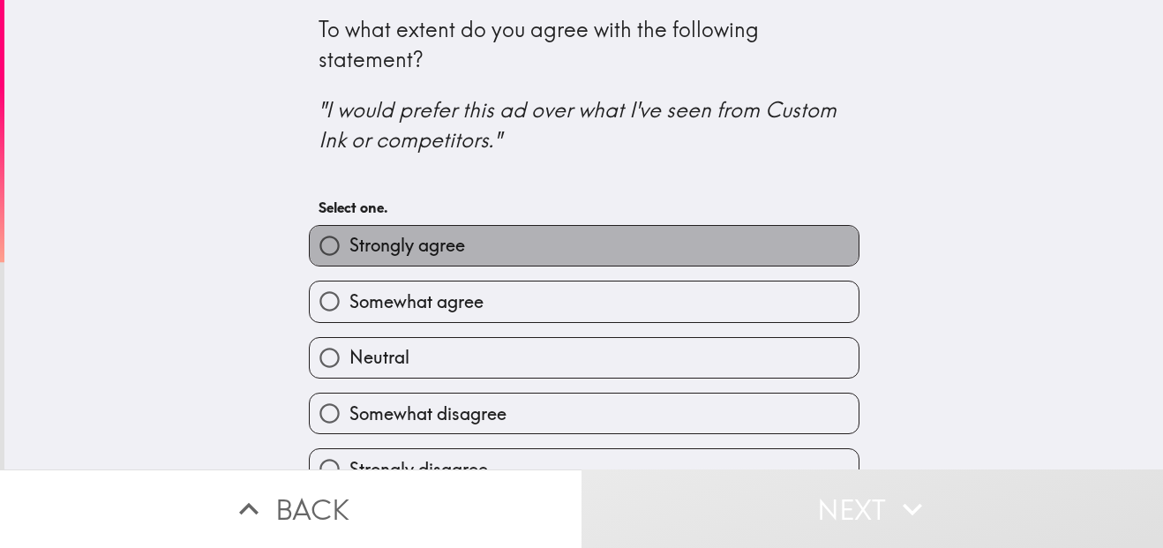
click at [721, 250] on label "Strongly agree" at bounding box center [584, 246] width 549 height 40
click at [349, 250] on input "Strongly agree" at bounding box center [330, 246] width 40 height 40
radio input "true"
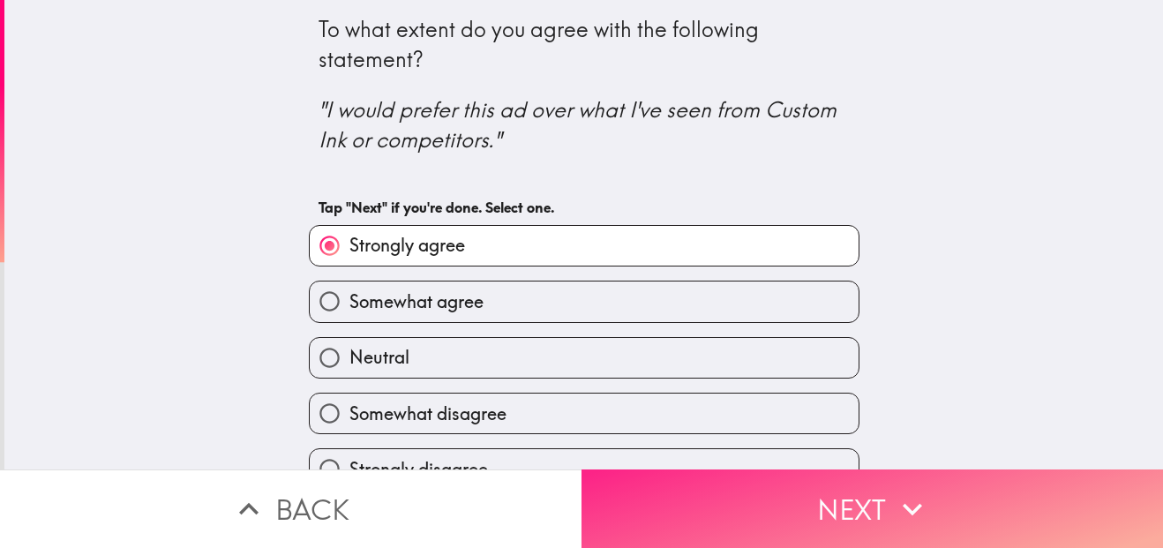
click at [798, 489] on button "Next" at bounding box center [871, 508] width 581 height 79
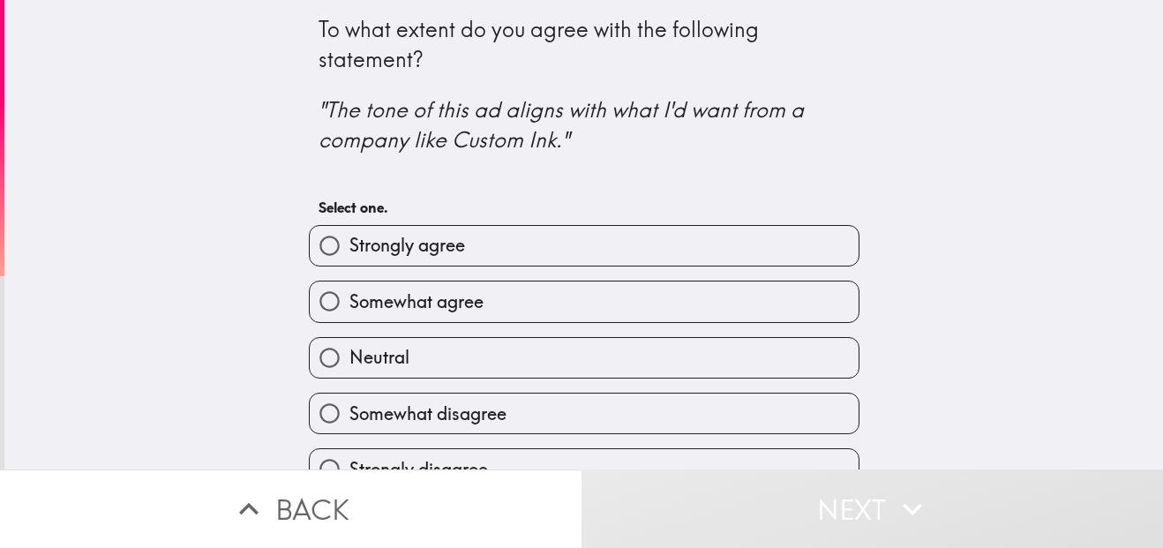
click at [720, 239] on label "Strongly agree" at bounding box center [584, 246] width 549 height 40
click at [349, 239] on input "Strongly agree" at bounding box center [330, 246] width 40 height 40
radio input "true"
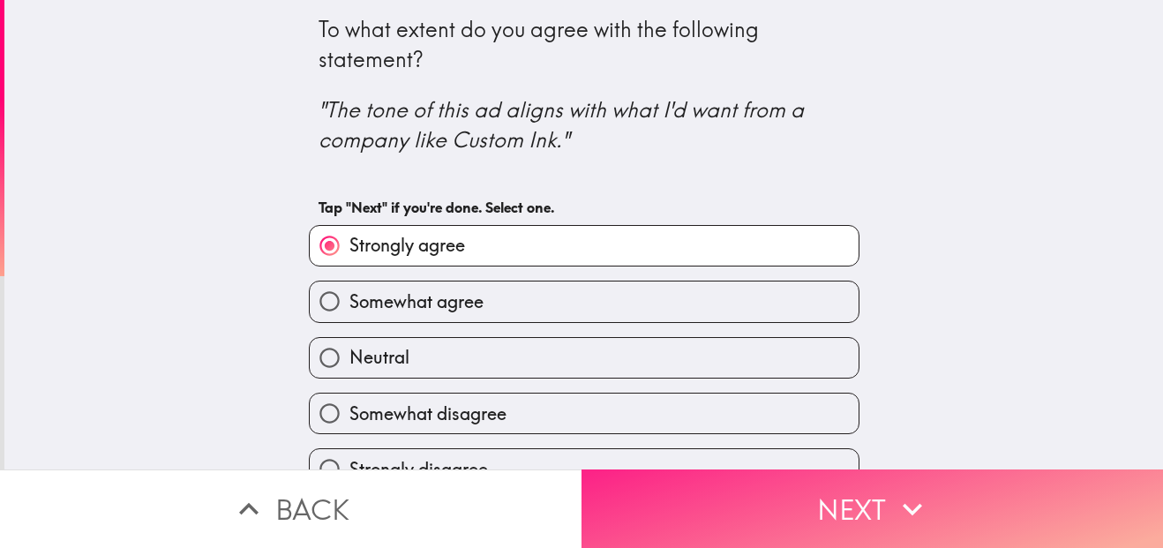
click at [780, 482] on button "Next" at bounding box center [871, 508] width 581 height 79
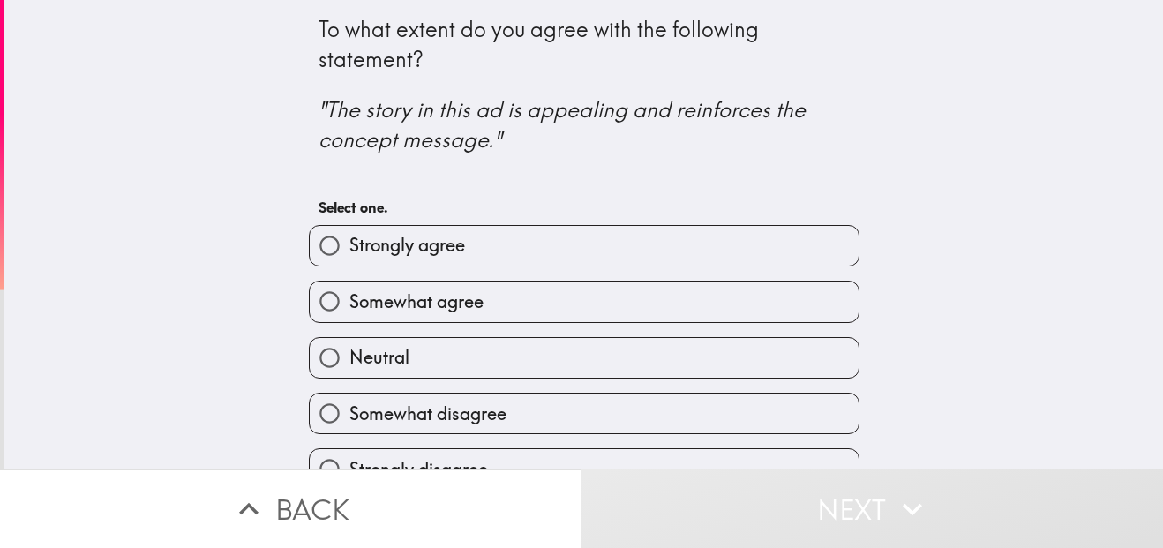
click at [730, 247] on label "Strongly agree" at bounding box center [584, 246] width 549 height 40
click at [349, 247] on input "Strongly agree" at bounding box center [330, 246] width 40 height 40
radio input "true"
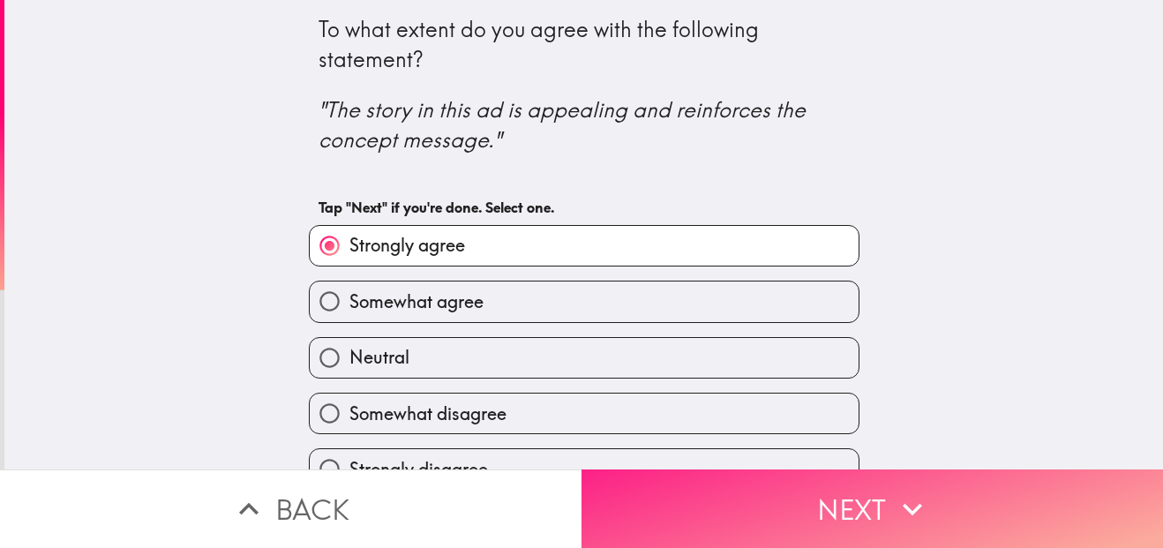
click at [810, 517] on button "Next" at bounding box center [871, 508] width 581 height 79
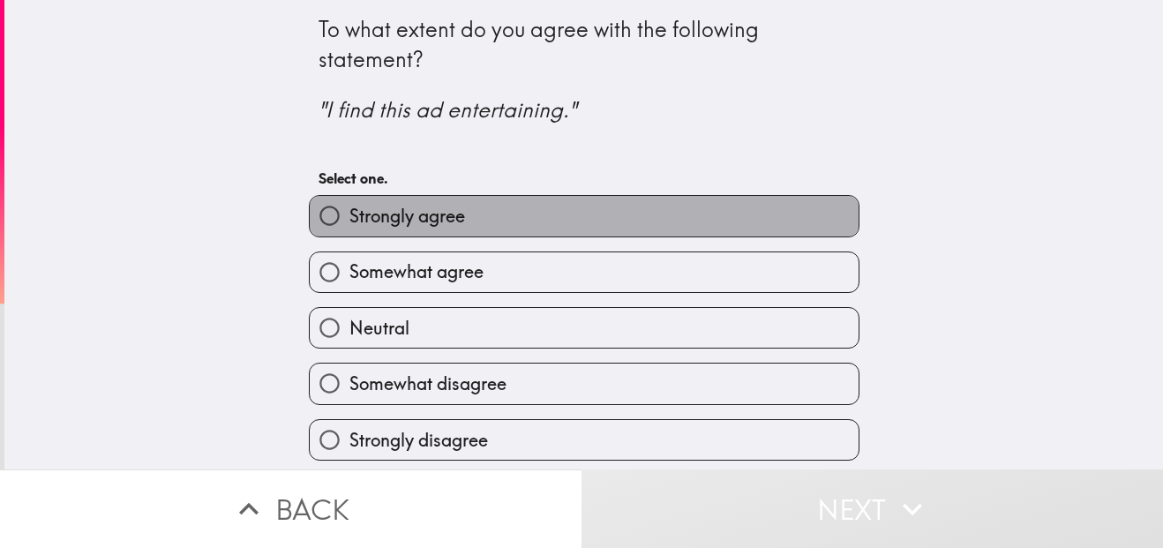
click at [746, 224] on label "Strongly agree" at bounding box center [584, 216] width 549 height 40
click at [349, 224] on input "Strongly agree" at bounding box center [330, 216] width 40 height 40
radio input "true"
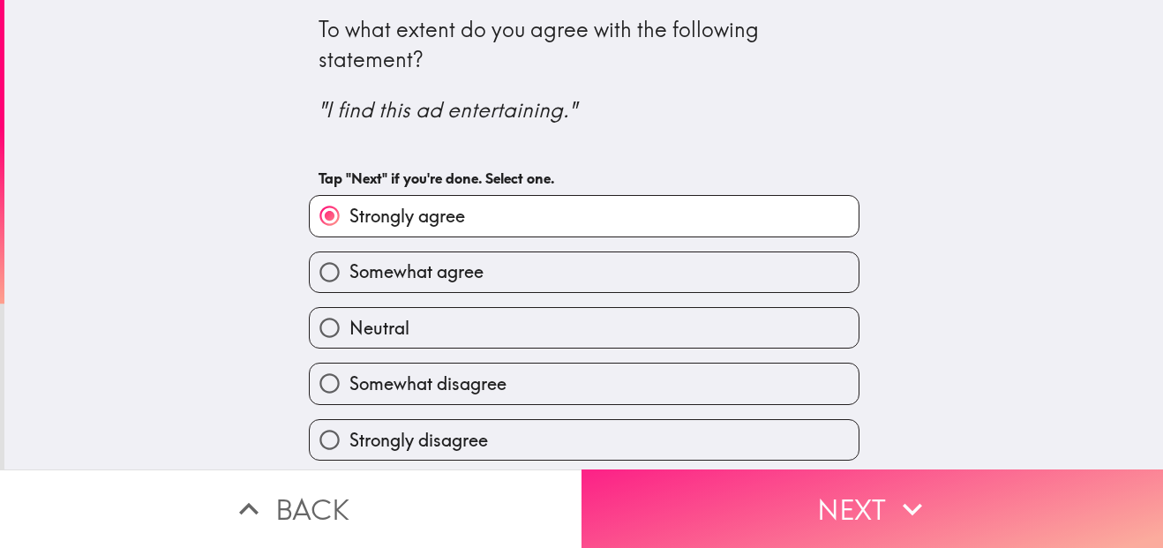
click at [819, 501] on button "Next" at bounding box center [871, 508] width 581 height 79
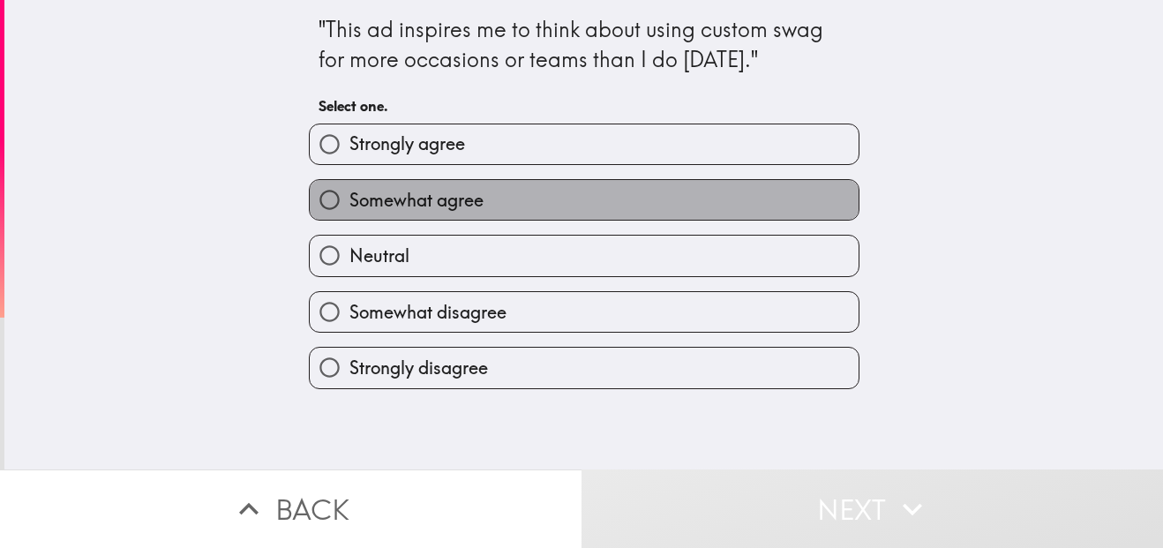
click at [729, 209] on label "Somewhat agree" at bounding box center [584, 200] width 549 height 40
click at [349, 209] on input "Somewhat agree" at bounding box center [330, 200] width 40 height 40
radio input "true"
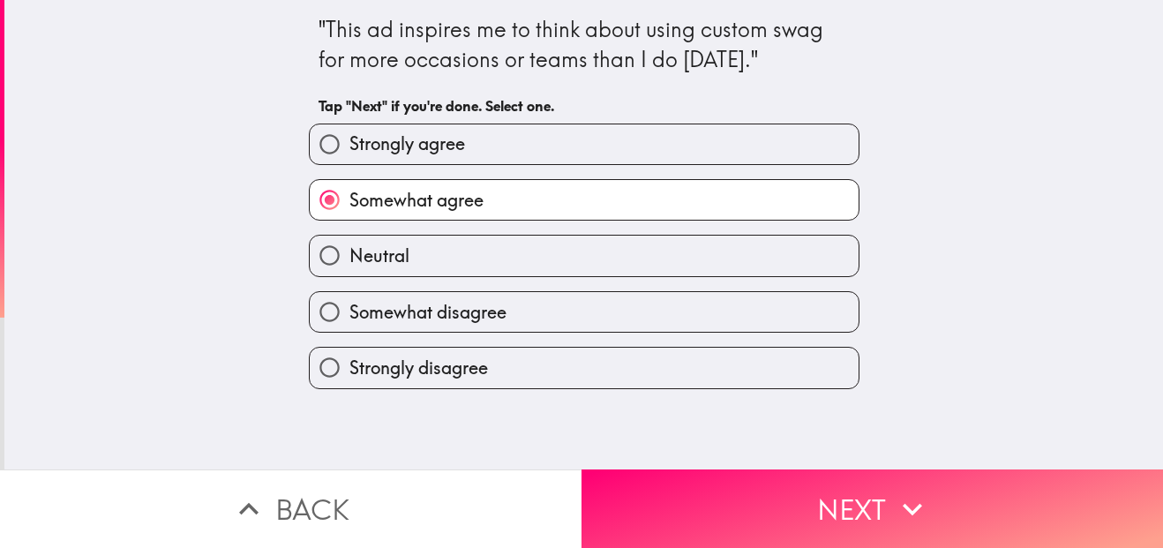
click at [714, 144] on label "Strongly agree" at bounding box center [584, 144] width 549 height 40
click at [349, 144] on input "Strongly agree" at bounding box center [330, 144] width 40 height 40
radio input "true"
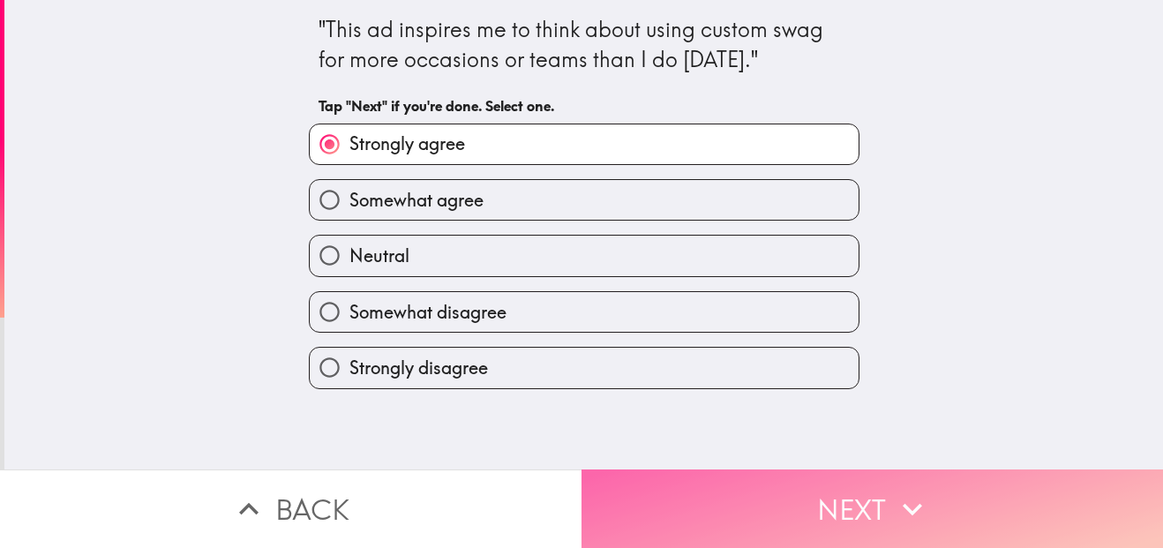
click at [819, 497] on button "Next" at bounding box center [871, 508] width 581 height 79
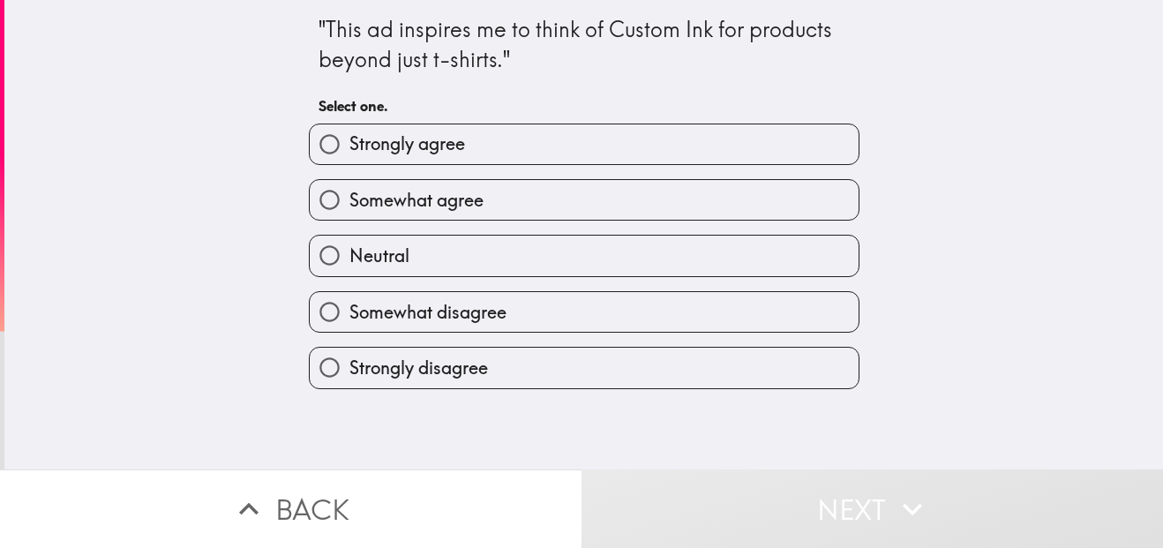
click at [734, 198] on label "Somewhat agree" at bounding box center [584, 200] width 549 height 40
click at [349, 198] on input "Somewhat agree" at bounding box center [330, 200] width 40 height 40
radio input "true"
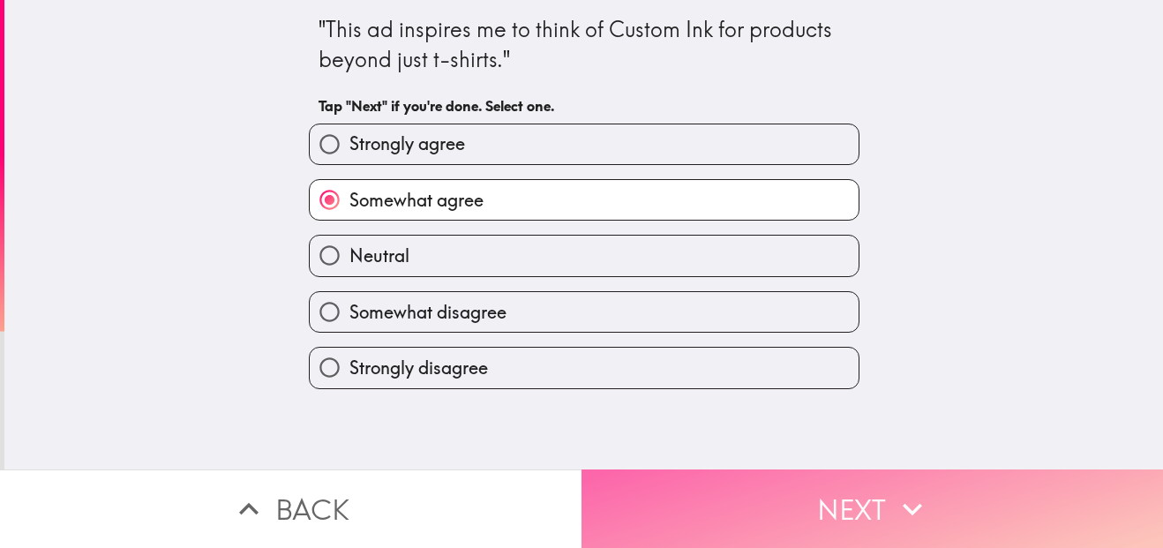
click at [787, 512] on button "Next" at bounding box center [871, 508] width 581 height 79
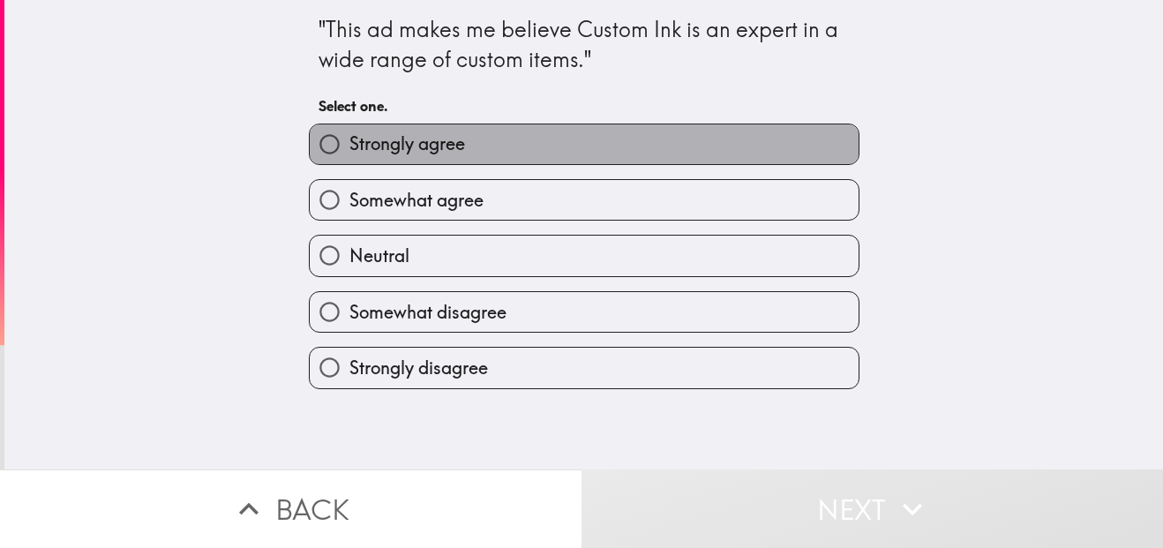
click at [723, 140] on label "Strongly agree" at bounding box center [584, 144] width 549 height 40
click at [349, 140] on input "Strongly agree" at bounding box center [330, 144] width 40 height 40
radio input "true"
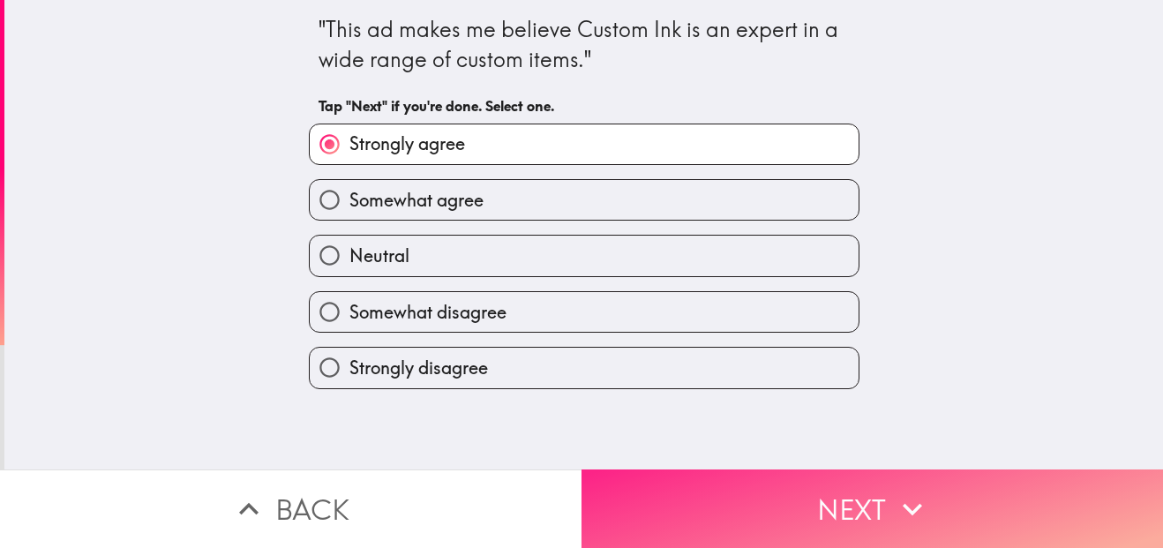
click at [783, 469] on button "Next" at bounding box center [871, 508] width 581 height 79
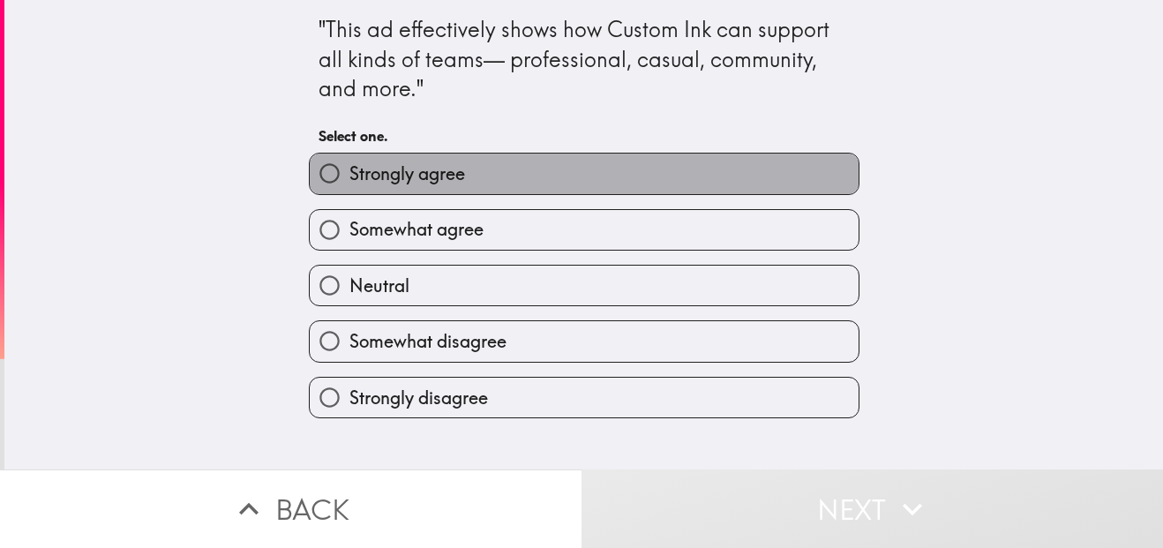
click at [692, 181] on label "Strongly agree" at bounding box center [584, 173] width 549 height 40
click at [349, 181] on input "Strongly agree" at bounding box center [330, 173] width 40 height 40
radio input "true"
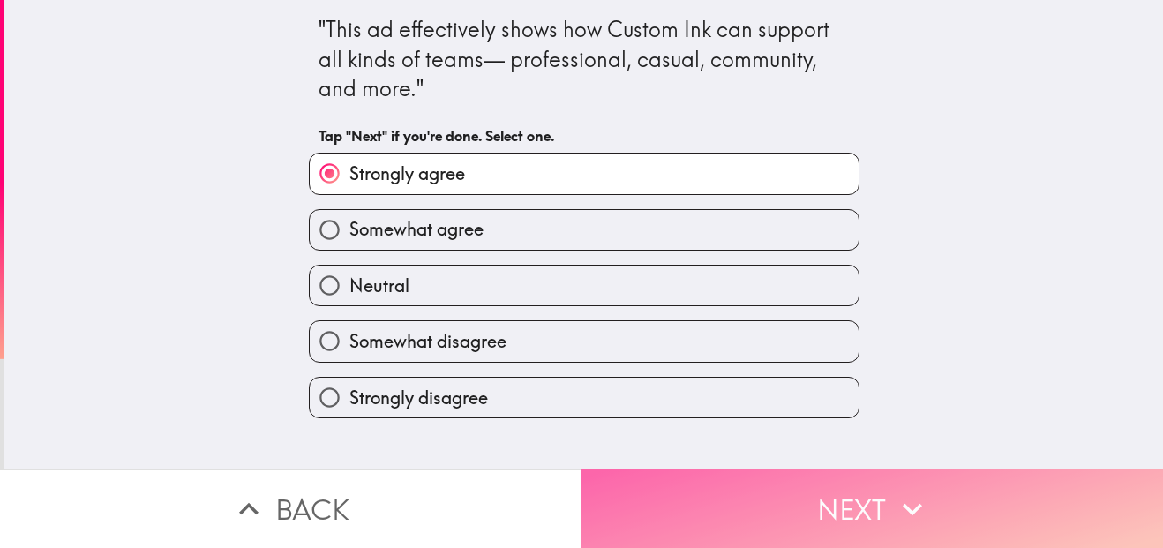
click at [763, 475] on button "Next" at bounding box center [871, 508] width 581 height 79
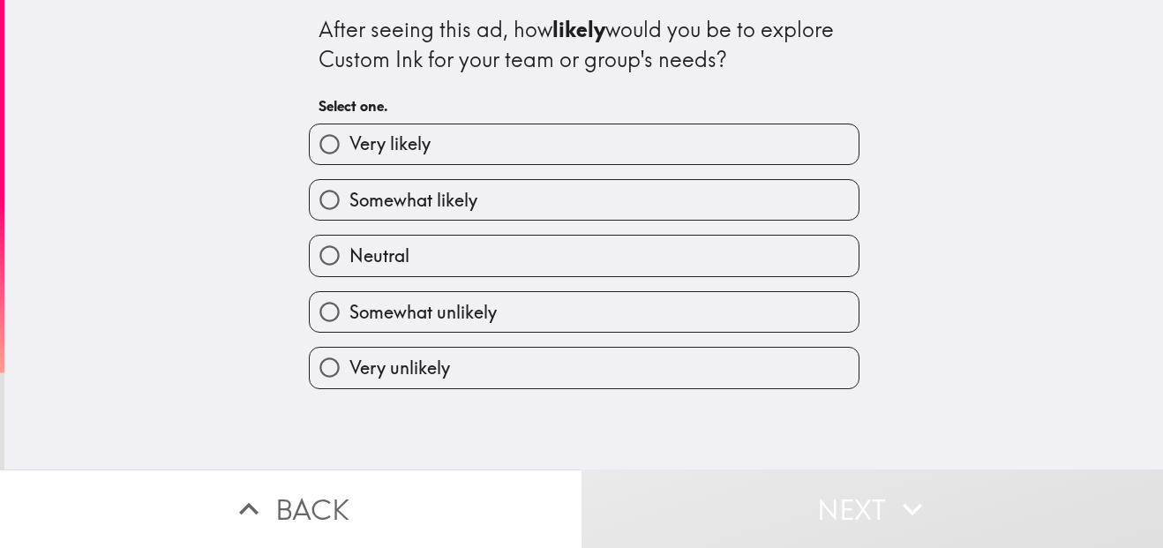
click at [719, 147] on label "Very likely" at bounding box center [584, 144] width 549 height 40
click at [349, 147] on input "Very likely" at bounding box center [330, 144] width 40 height 40
radio input "true"
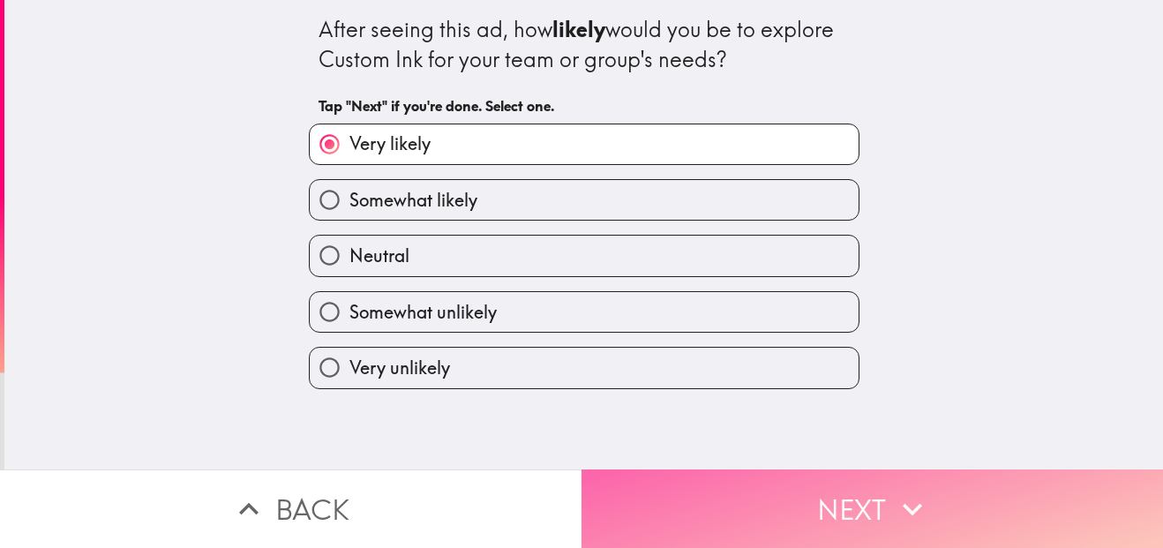
click at [740, 483] on button "Next" at bounding box center [871, 508] width 581 height 79
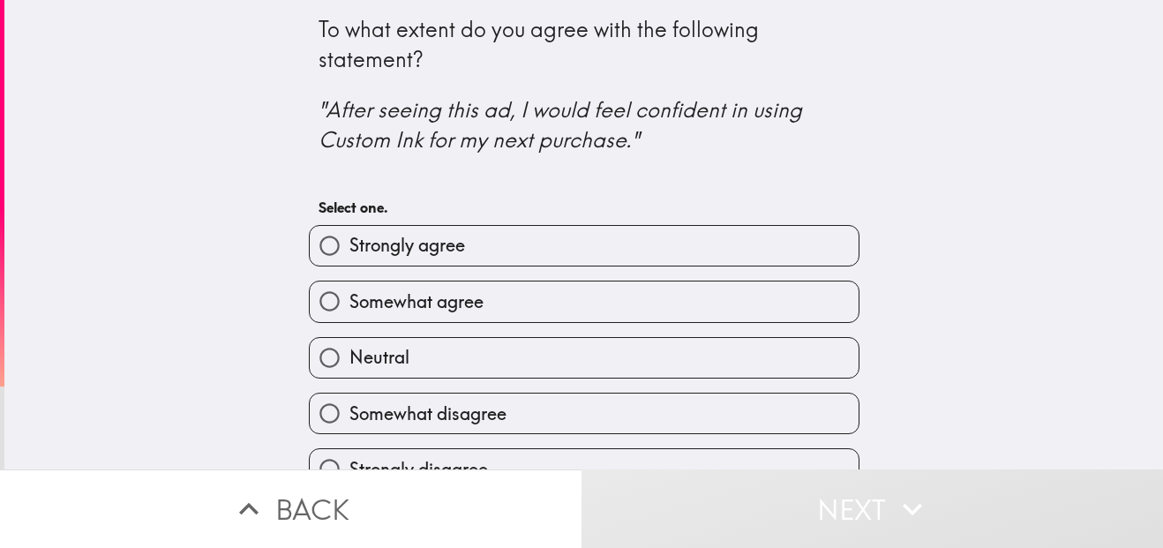
click at [701, 255] on label "Strongly agree" at bounding box center [584, 246] width 549 height 40
click at [349, 255] on input "Strongly agree" at bounding box center [330, 246] width 40 height 40
radio input "true"
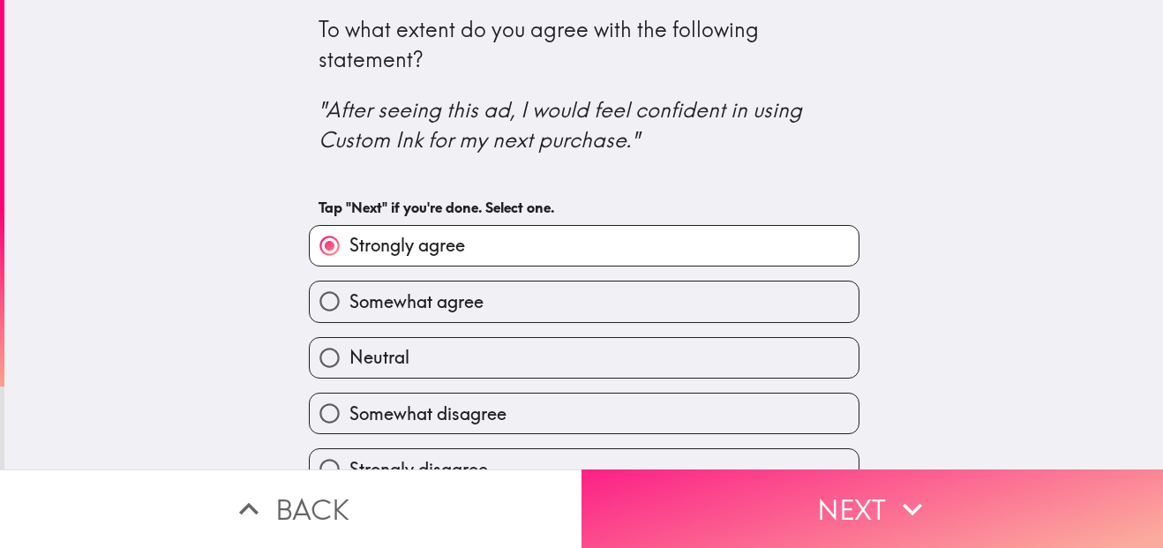
click at [758, 487] on button "Next" at bounding box center [871, 508] width 581 height 79
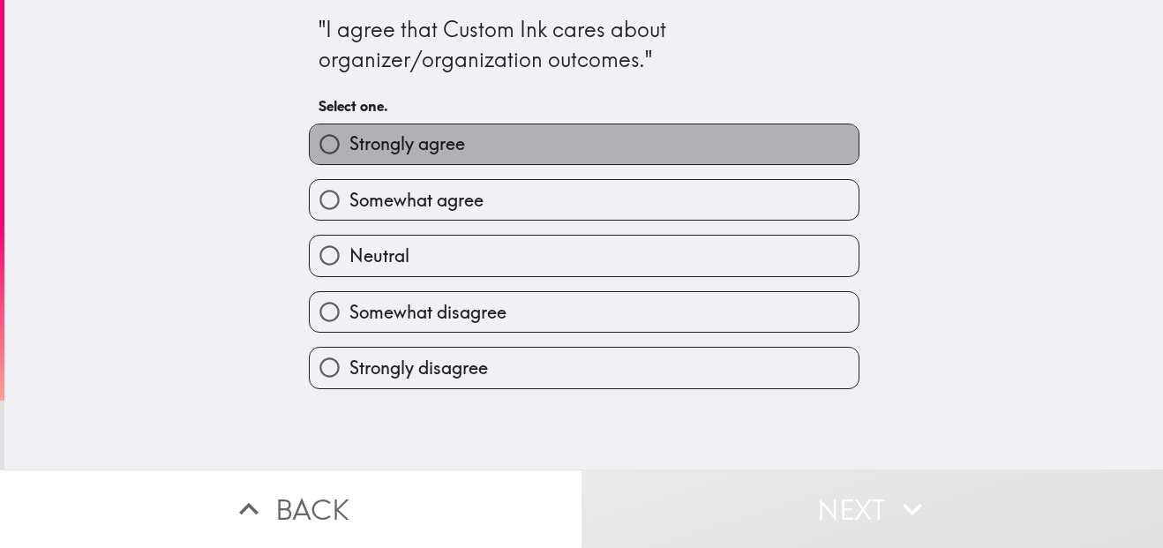
click at [669, 125] on label "Strongly agree" at bounding box center [584, 144] width 549 height 40
click at [349, 125] on input "Strongly agree" at bounding box center [330, 144] width 40 height 40
radio input "true"
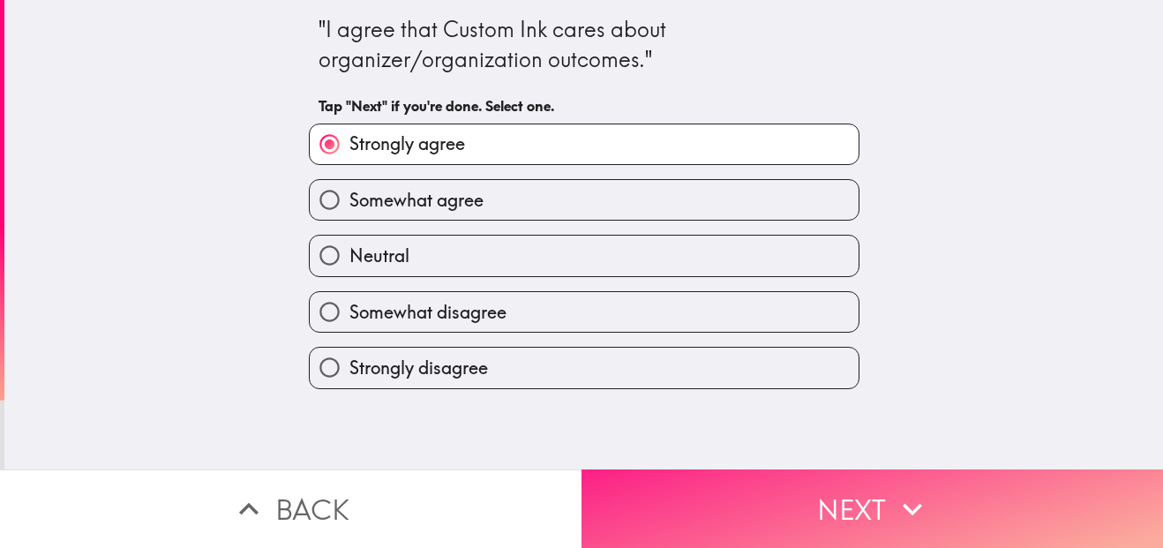
click at [768, 469] on button "Next" at bounding box center [871, 508] width 581 height 79
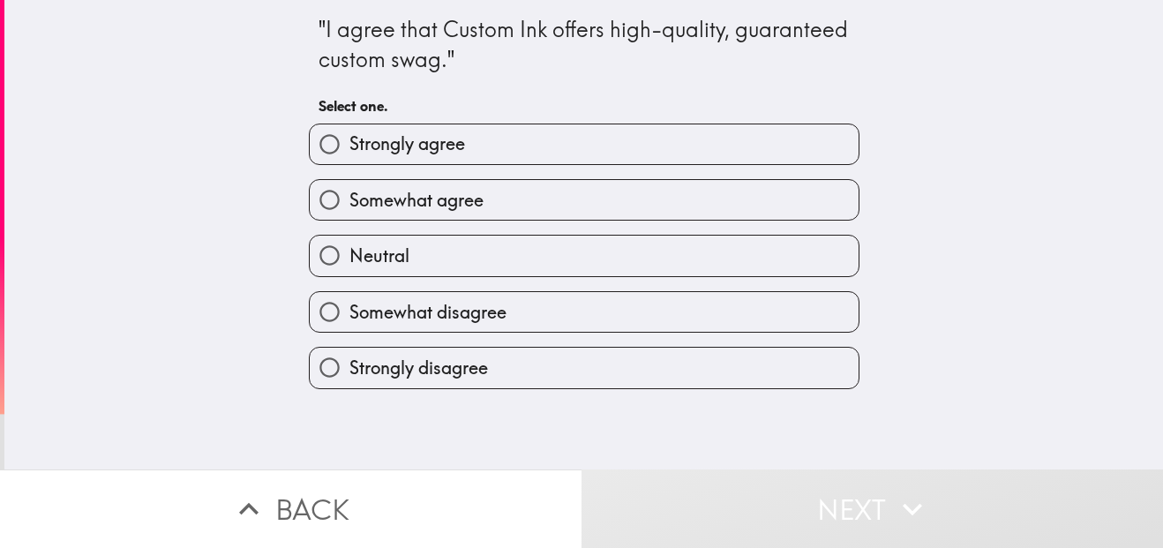
click at [681, 134] on label "Strongly agree" at bounding box center [584, 144] width 549 height 40
click at [349, 134] on input "Strongly agree" at bounding box center [330, 144] width 40 height 40
radio input "true"
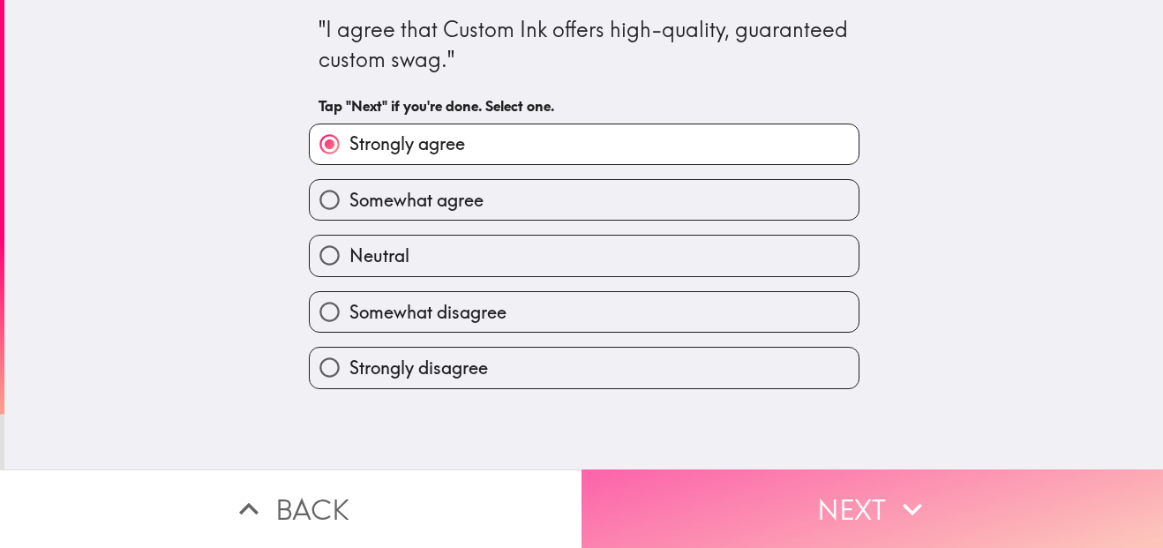
click at [787, 504] on button "Next" at bounding box center [871, 508] width 581 height 79
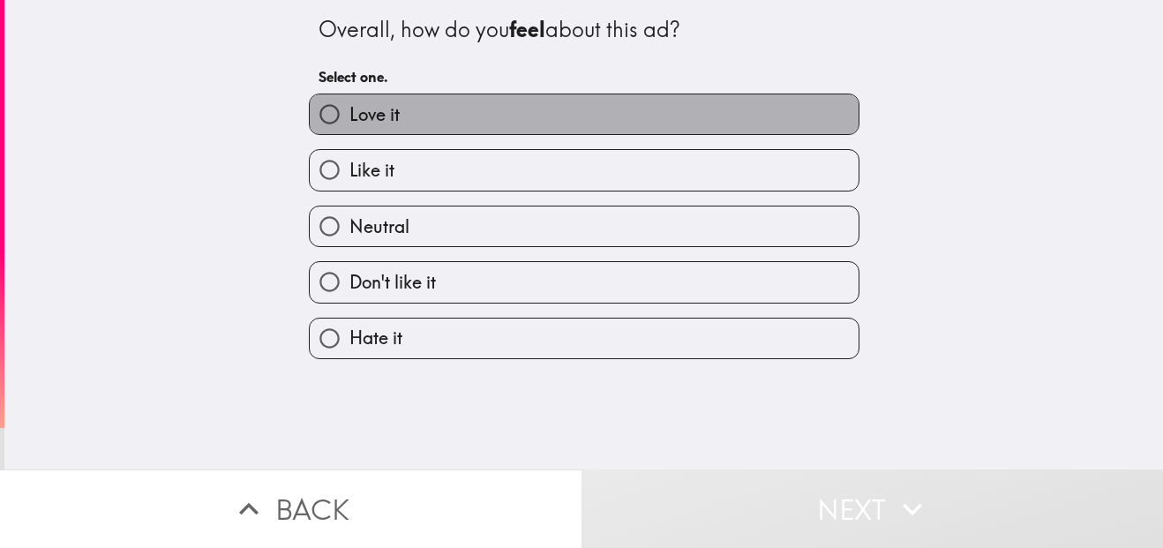
click at [729, 109] on label "Love it" at bounding box center [584, 114] width 549 height 40
click at [349, 109] on input "Love it" at bounding box center [330, 114] width 40 height 40
radio input "true"
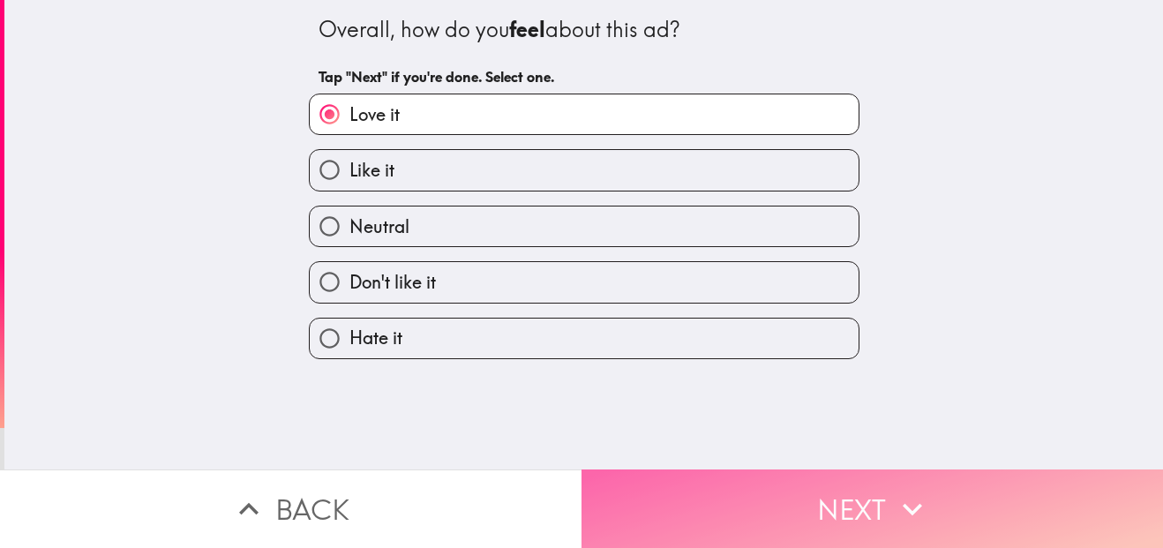
click at [819, 489] on button "Next" at bounding box center [871, 508] width 581 height 79
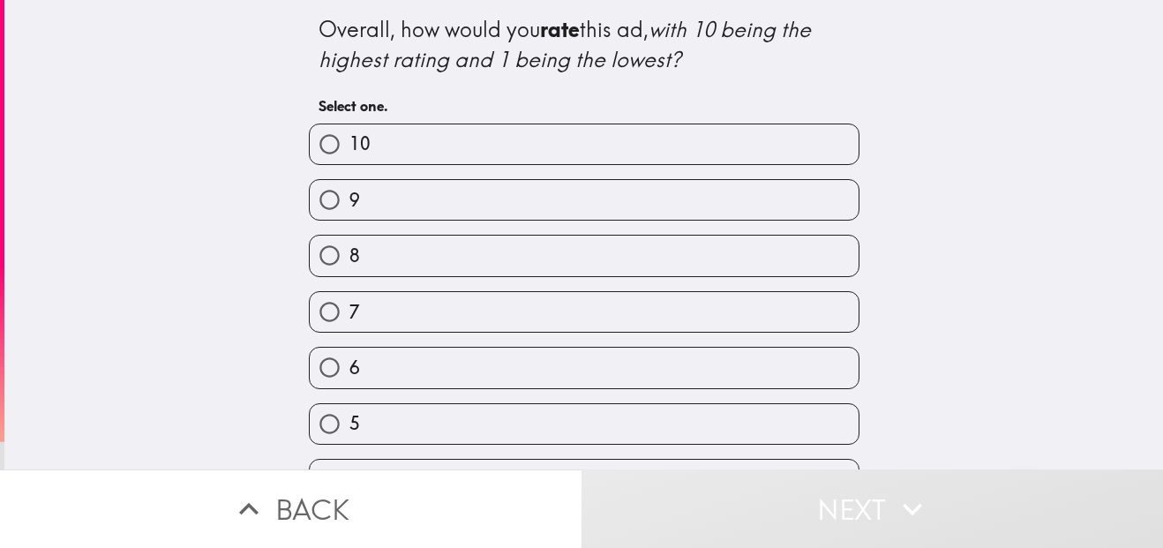
click at [719, 138] on label "10" at bounding box center [584, 144] width 549 height 40
click at [349, 138] on input "10" at bounding box center [330, 144] width 40 height 40
radio input "true"
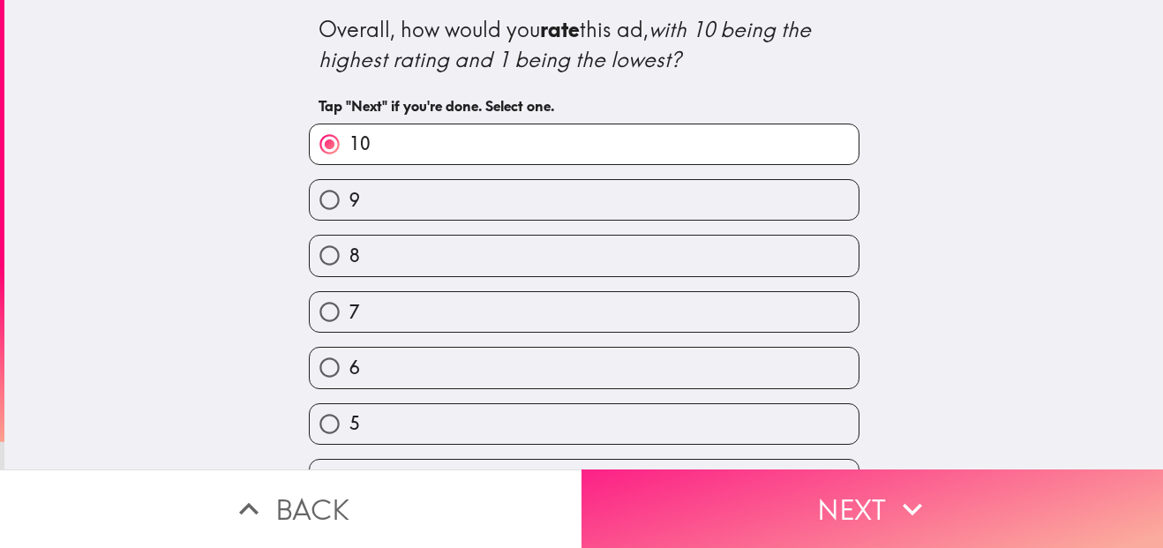
click at [803, 509] on button "Next" at bounding box center [871, 508] width 581 height 79
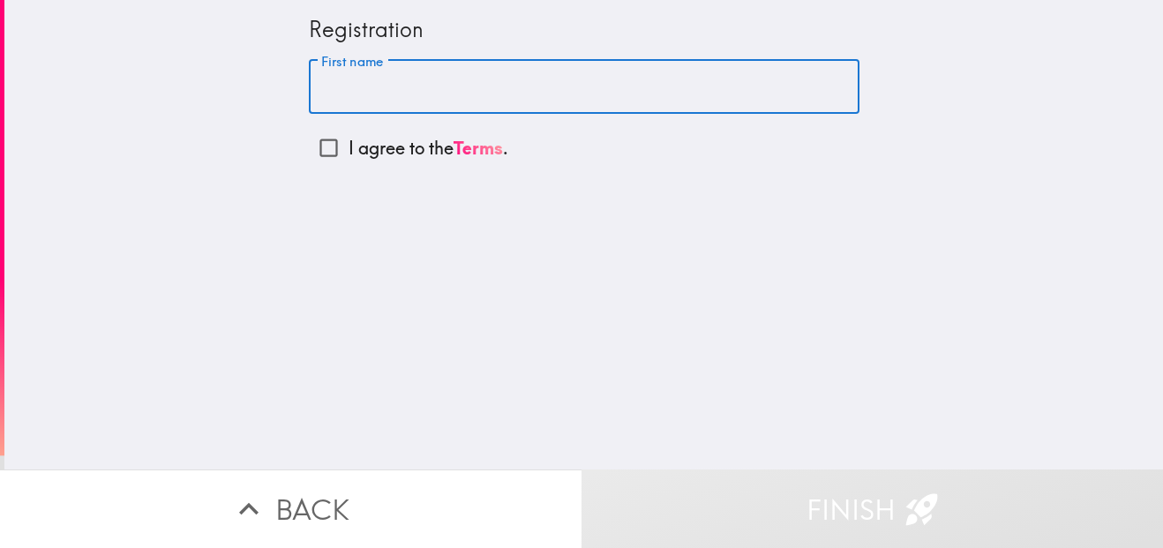
click at [703, 86] on input "First name" at bounding box center [584, 87] width 550 height 55
type input "T"
type input "[PERSON_NAME]"
click at [309, 153] on input "I agree to the Terms ." at bounding box center [329, 148] width 40 height 40
checkbox input "true"
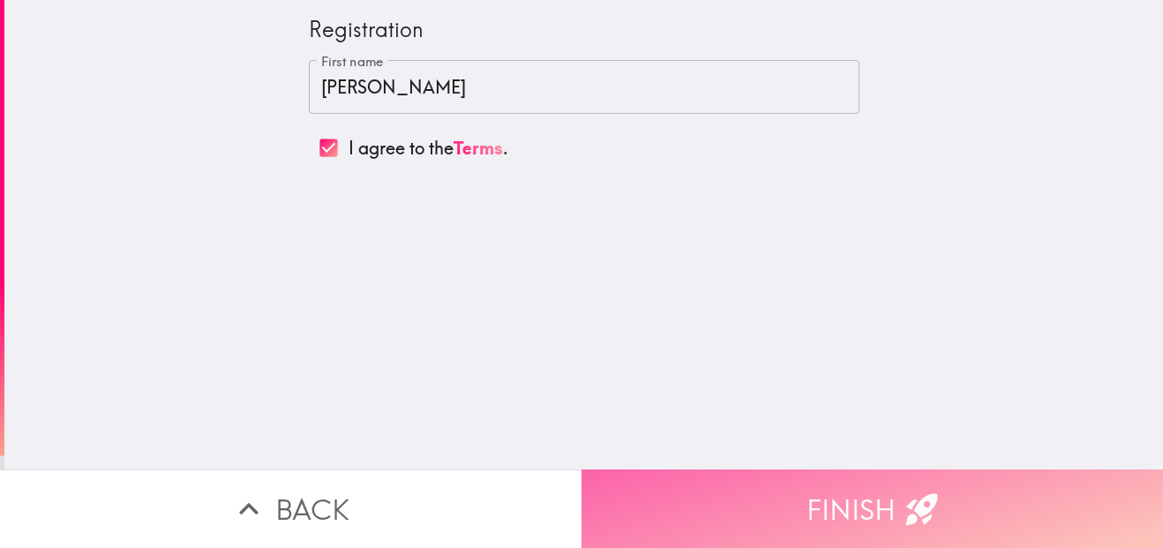
click at [769, 496] on button "Finish" at bounding box center [871, 508] width 581 height 79
